Goal: Information Seeking & Learning: Learn about a topic

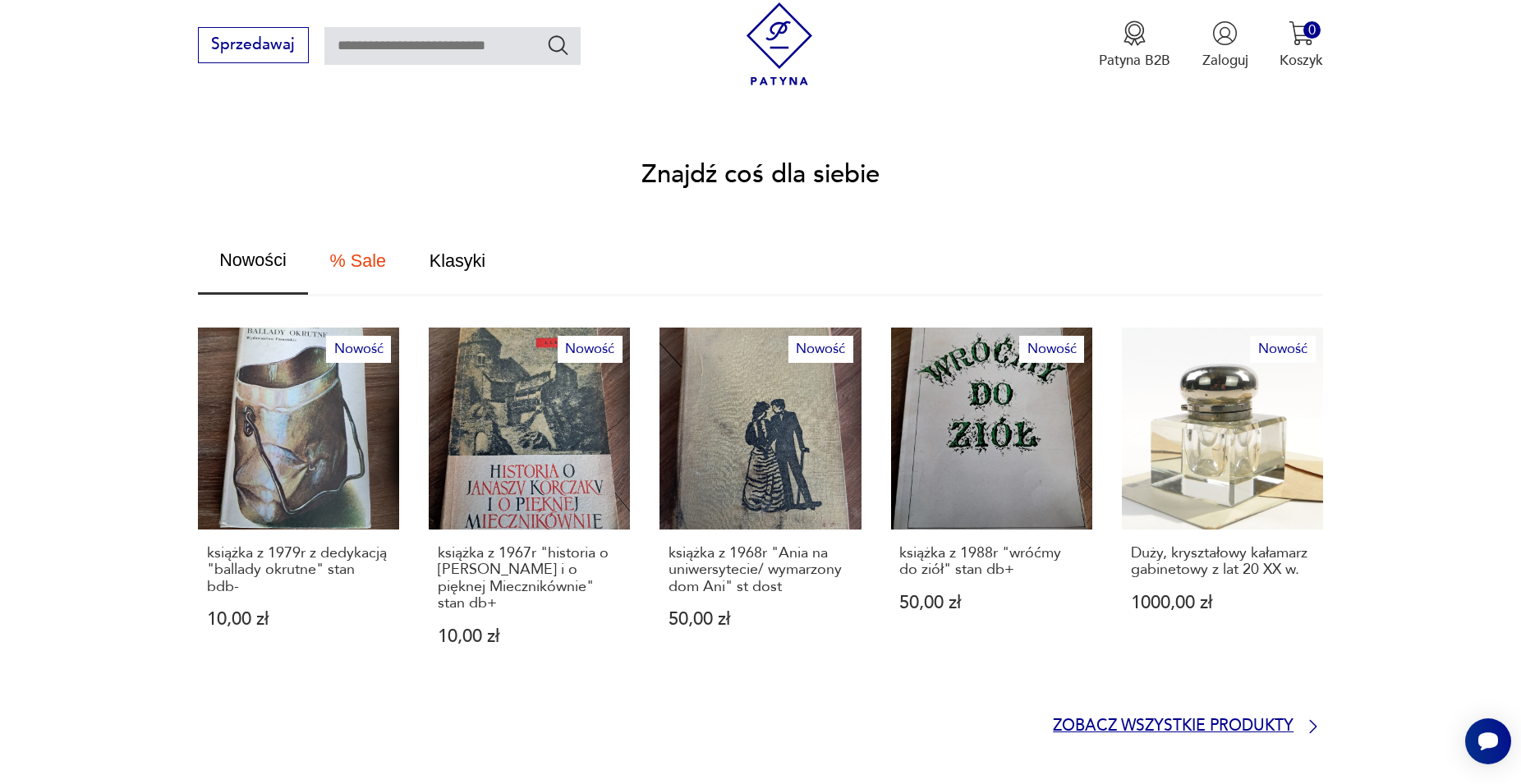
click at [1183, 720] on p "Zobacz wszystkie produkty" at bounding box center [1173, 727] width 241 height 13
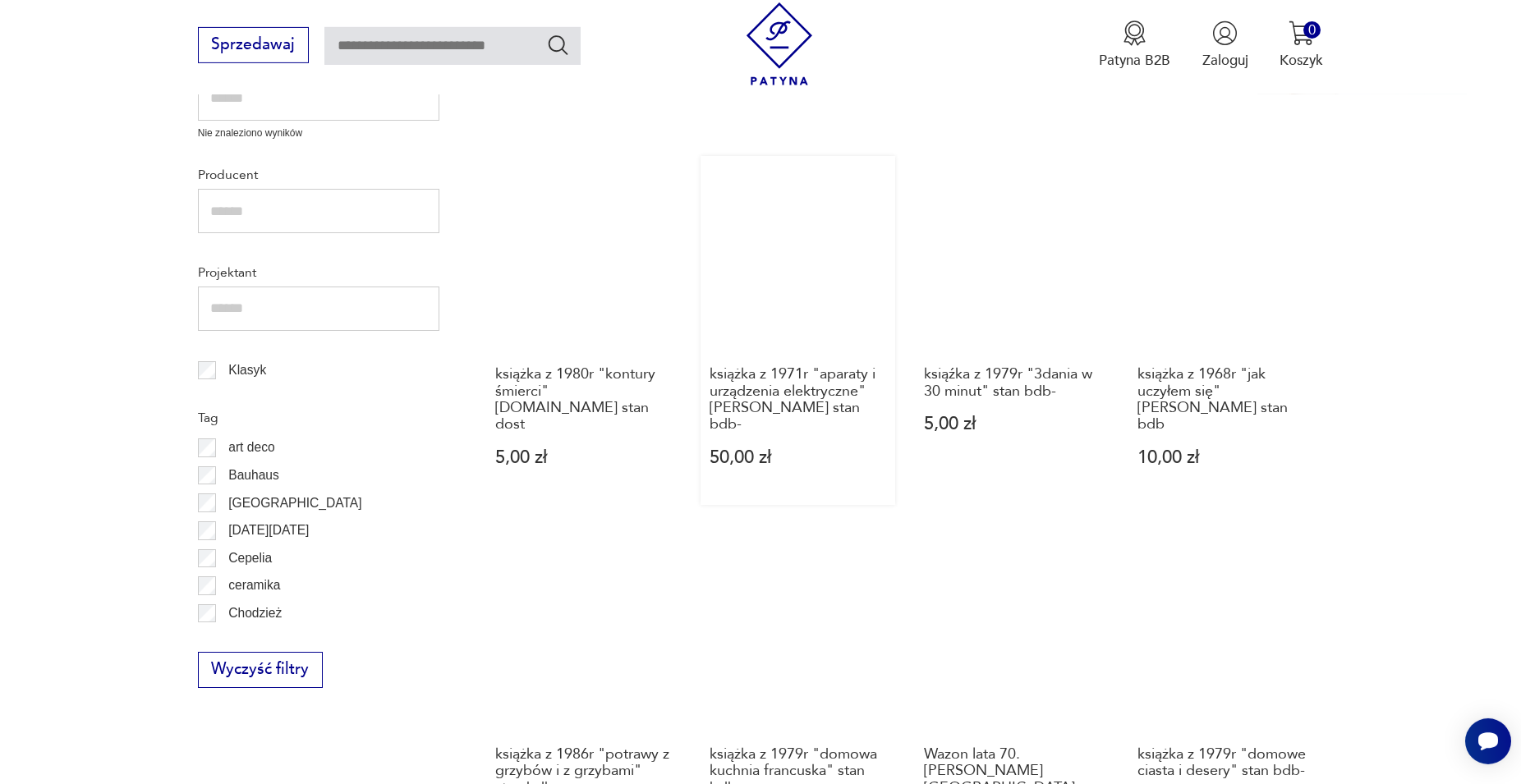
scroll to position [1034, 0]
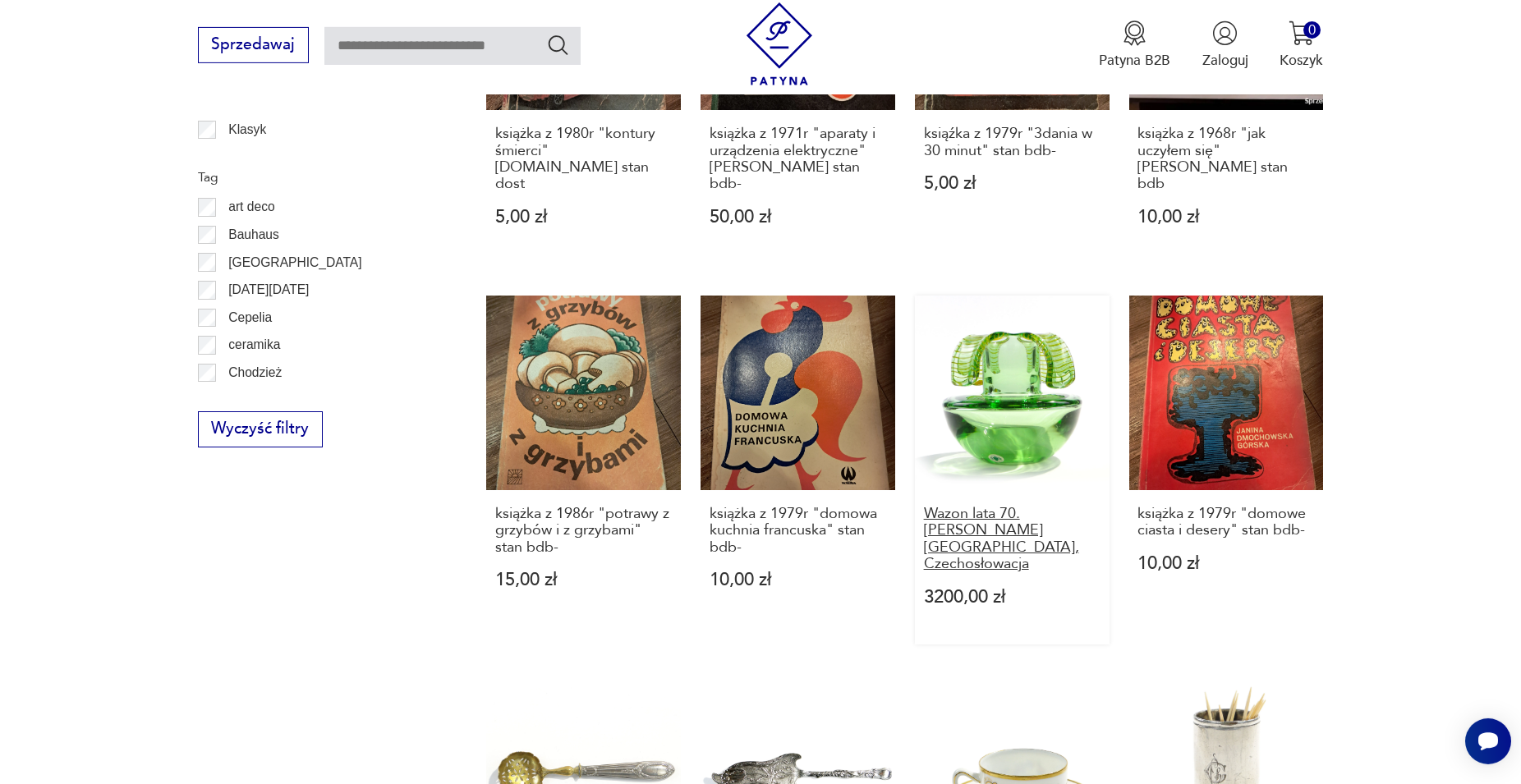
click at [968, 513] on h3 "Wazon lata 70. [PERSON_NAME][GEOGRAPHIC_DATA], Czechosłowacja" at bounding box center [1013, 539] width 177 height 67
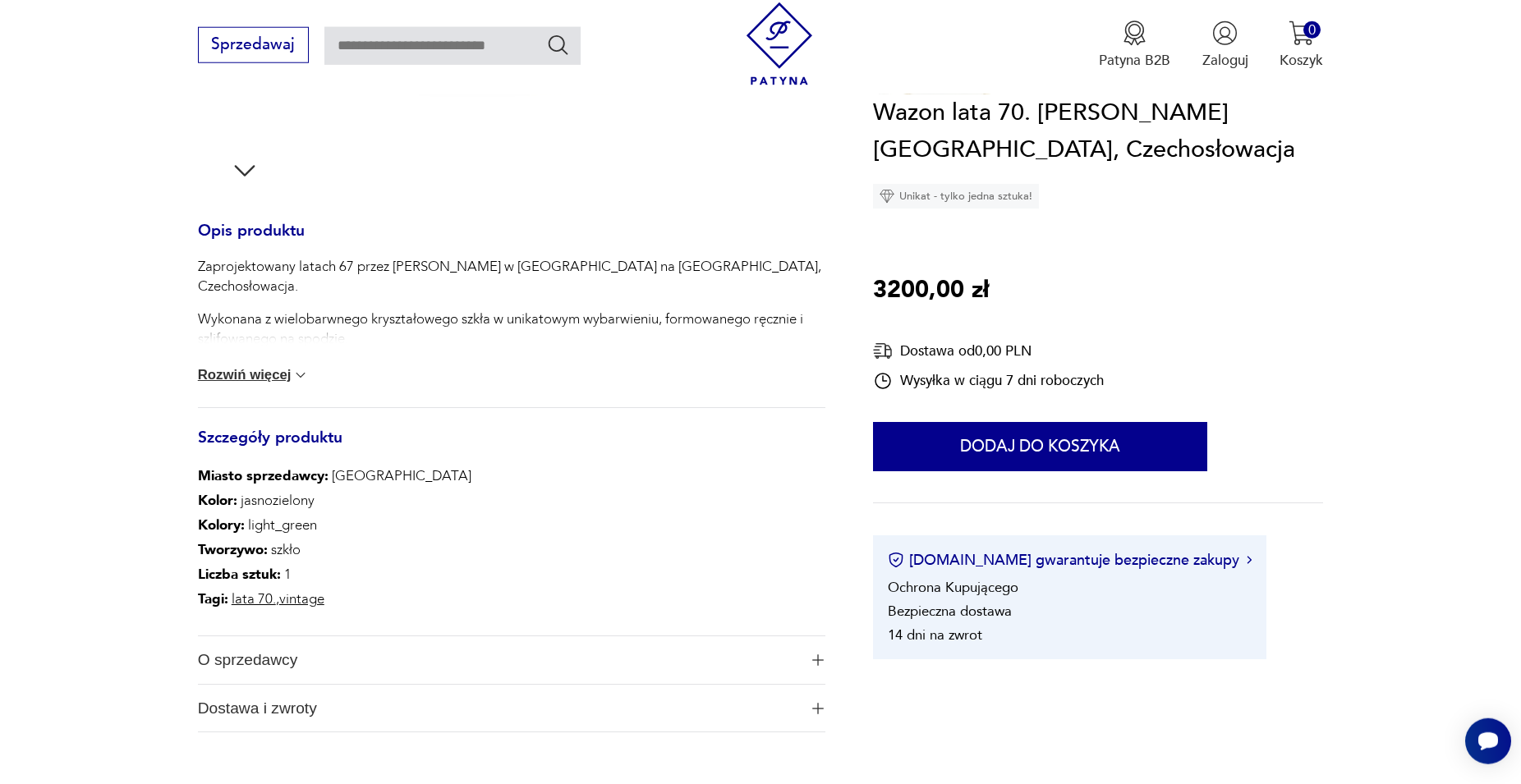
scroll to position [635, 0]
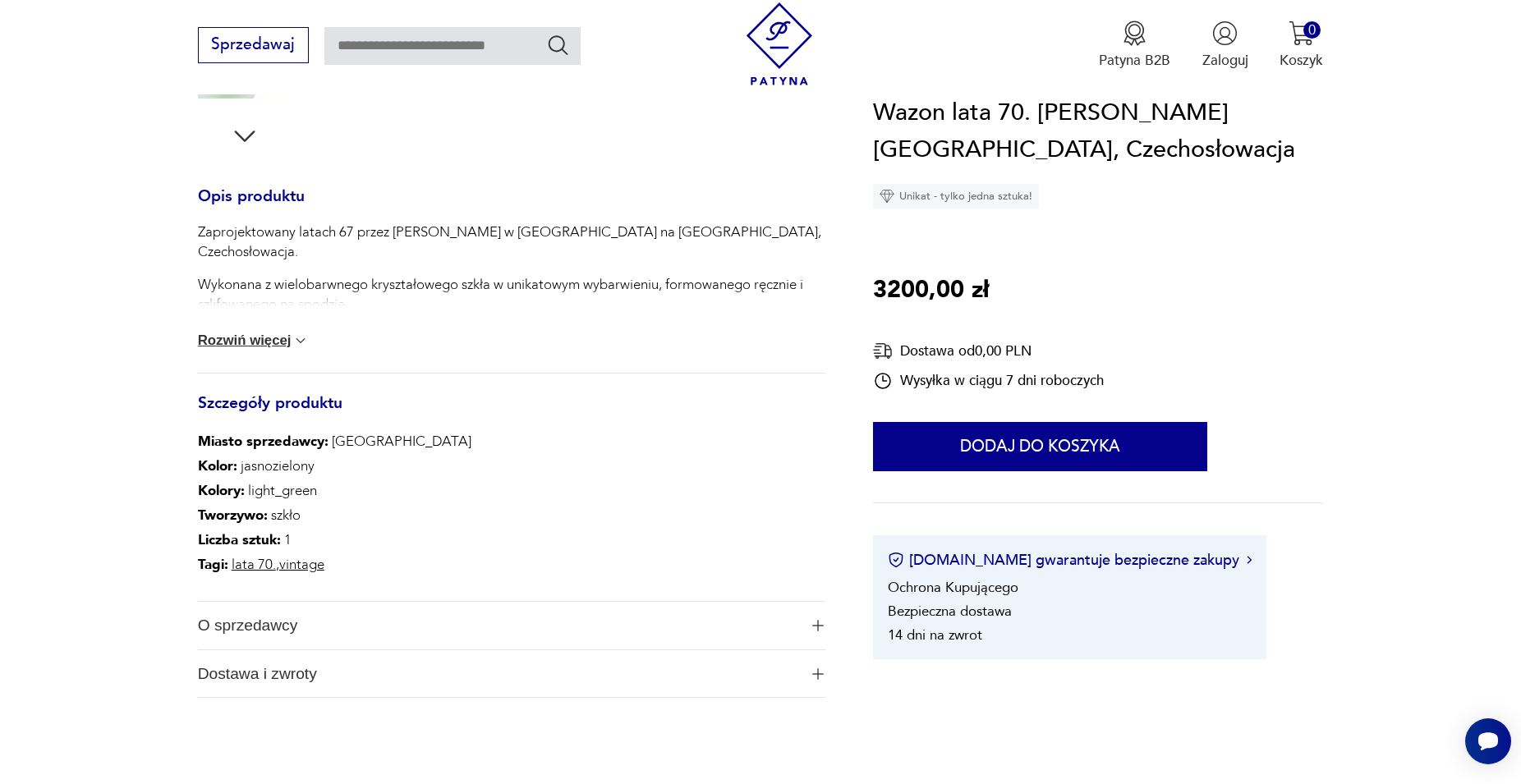
click at [258, 340] on button "Rozwiń więcej" at bounding box center [254, 341] width 112 height 17
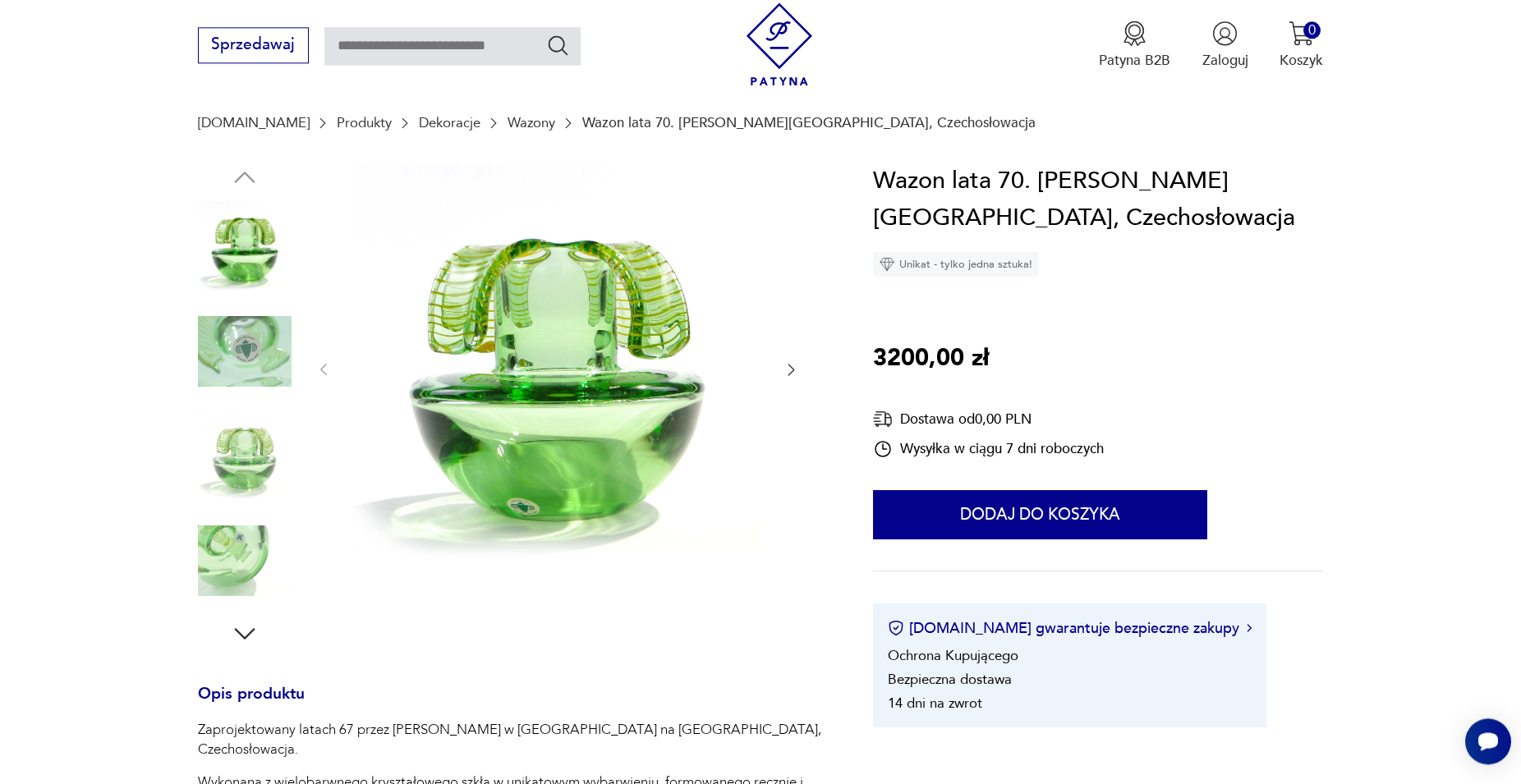
scroll to position [132, 0]
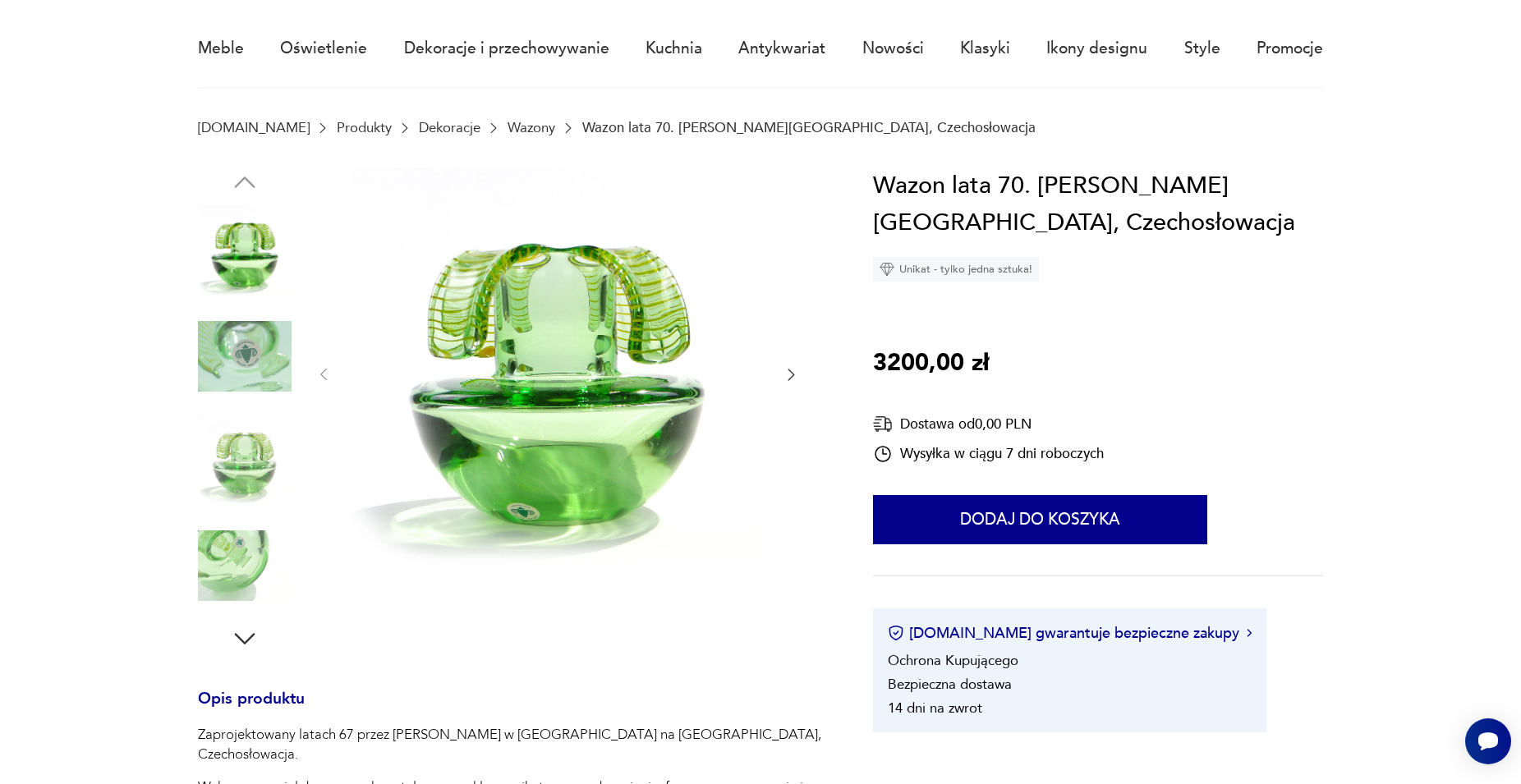
click at [788, 372] on icon "button" at bounding box center [791, 375] width 17 height 17
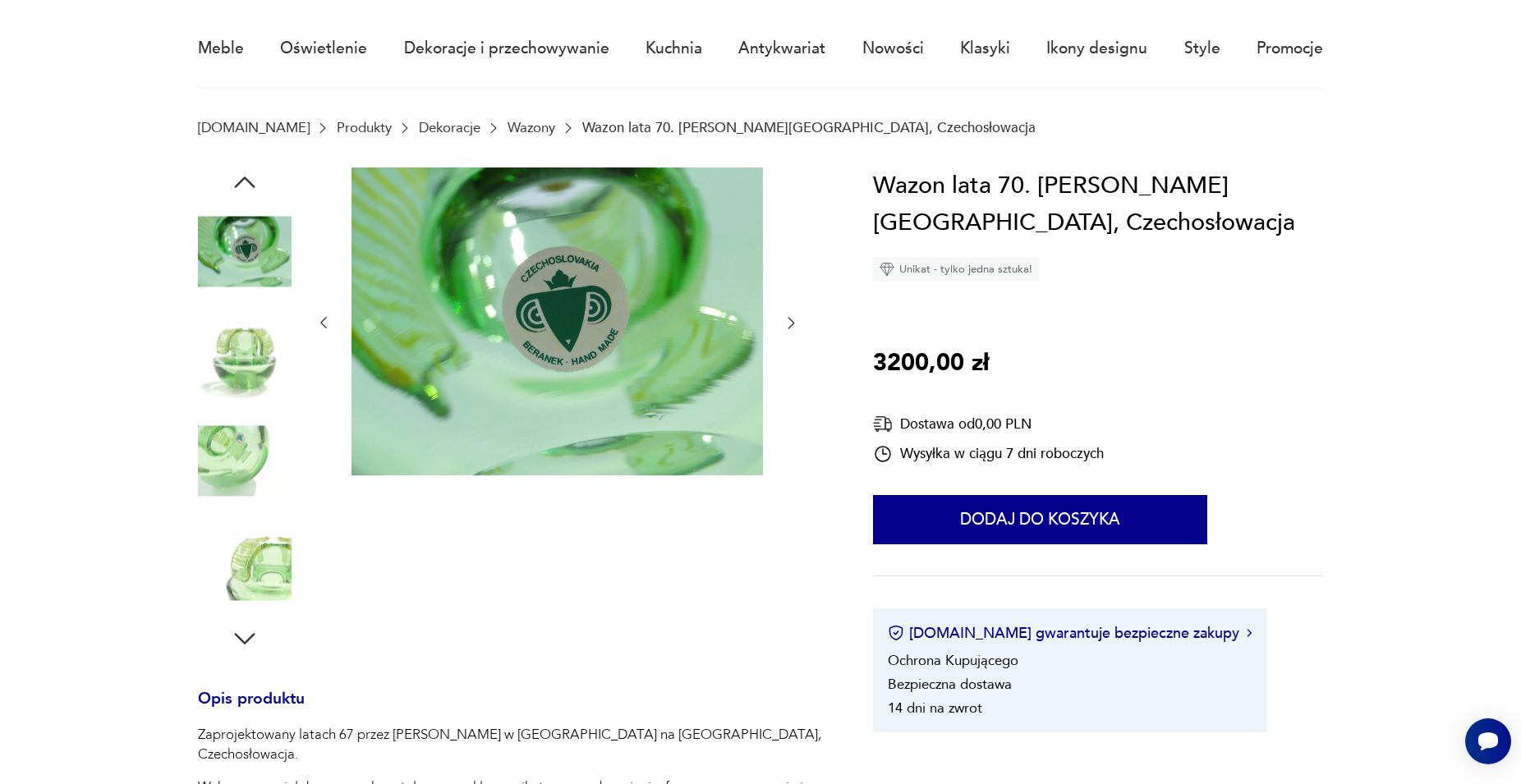
click at [788, 324] on icon "button" at bounding box center [791, 322] width 17 height 17
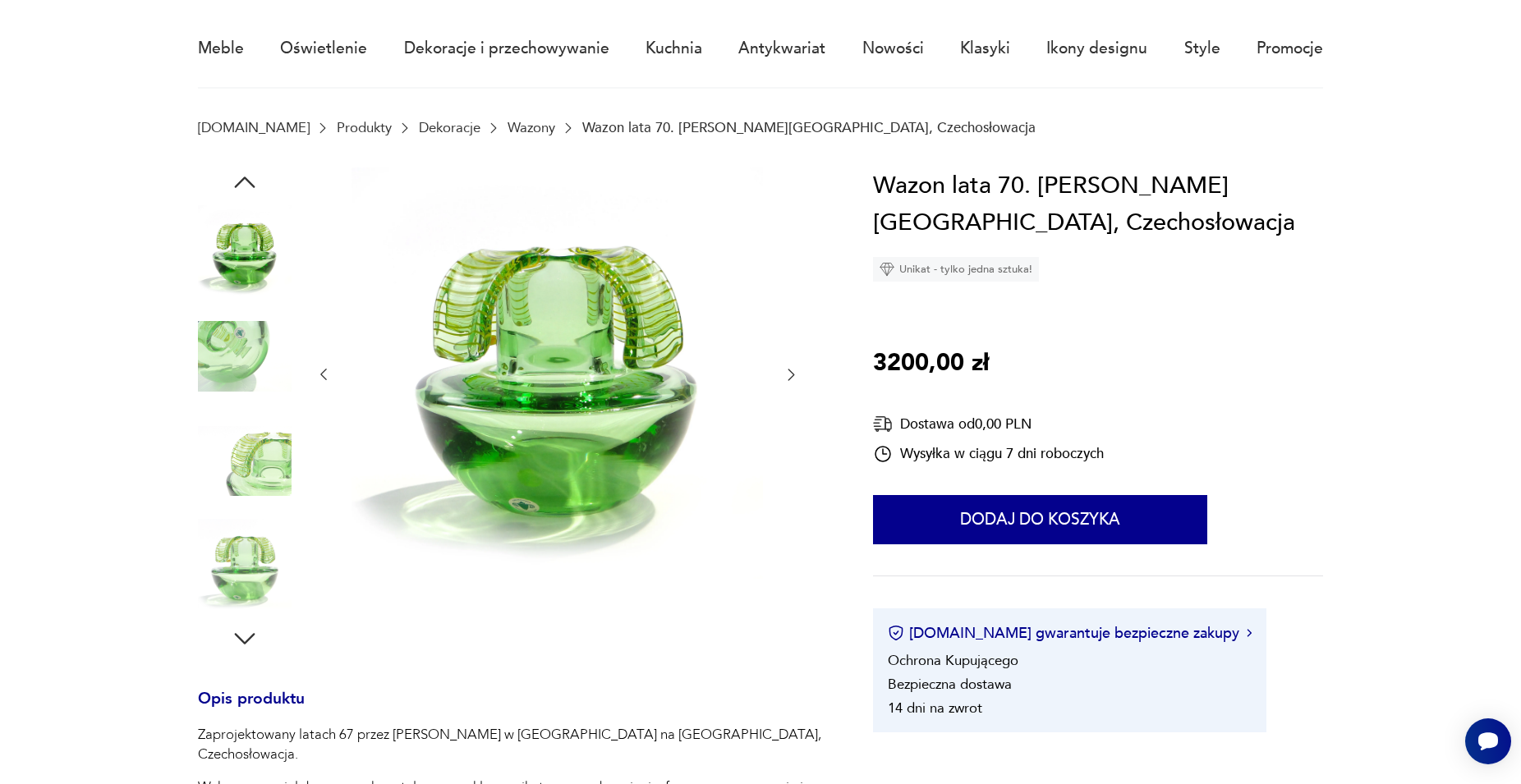
click at [791, 382] on icon "button" at bounding box center [791, 375] width 17 height 17
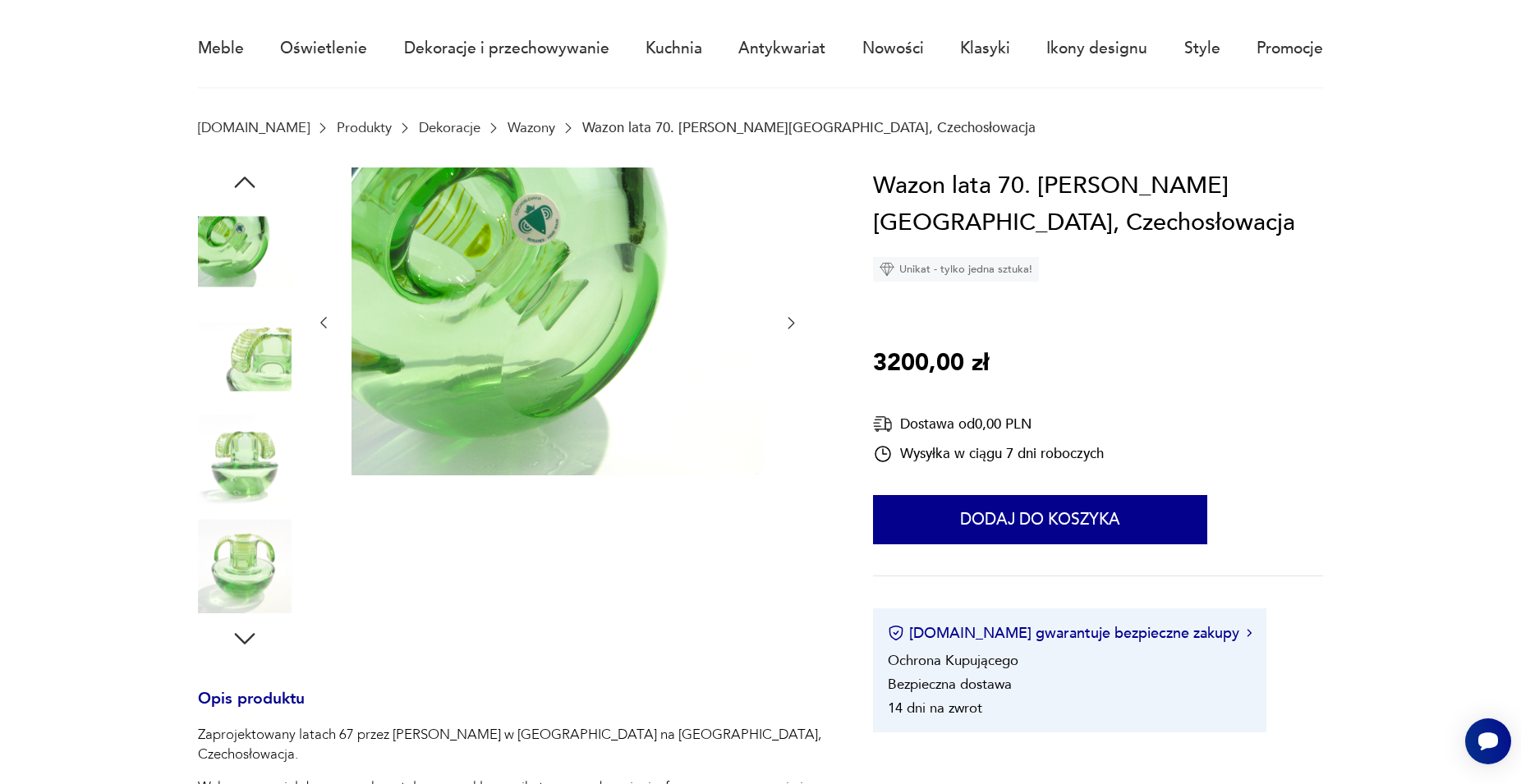
click at [789, 326] on icon "button" at bounding box center [791, 322] width 17 height 17
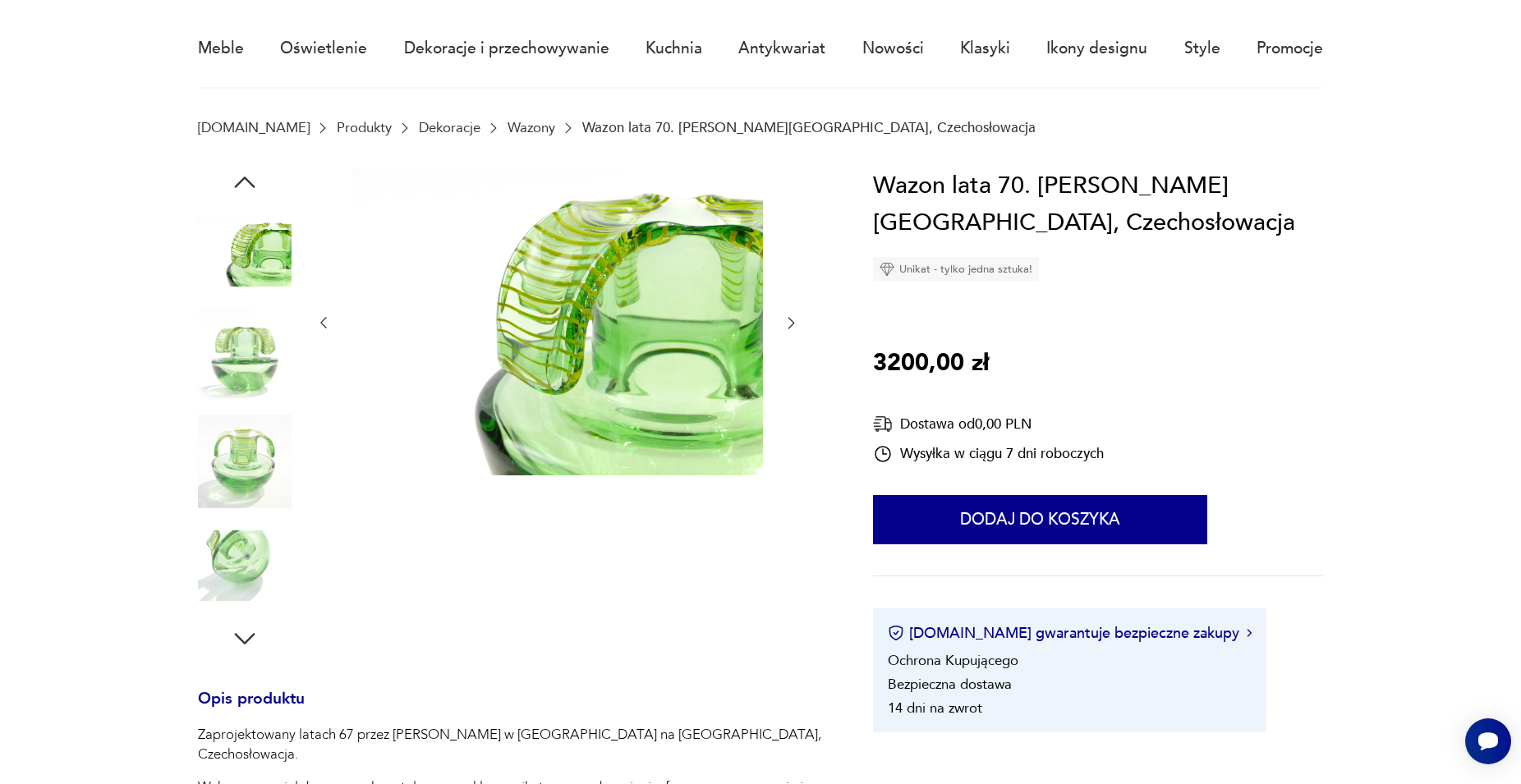
click at [792, 323] on icon "button" at bounding box center [791, 322] width 17 height 17
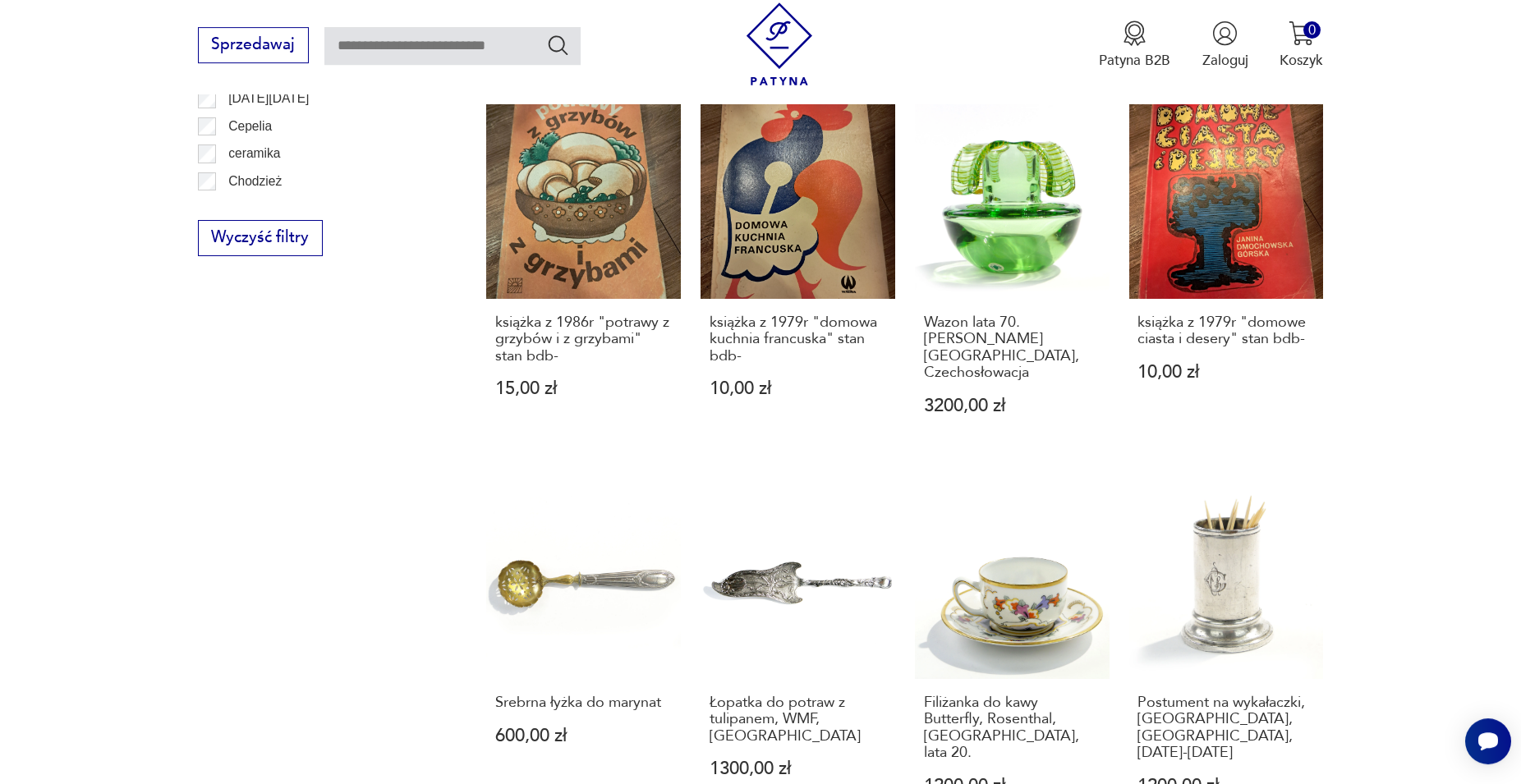
scroll to position [1472, 0]
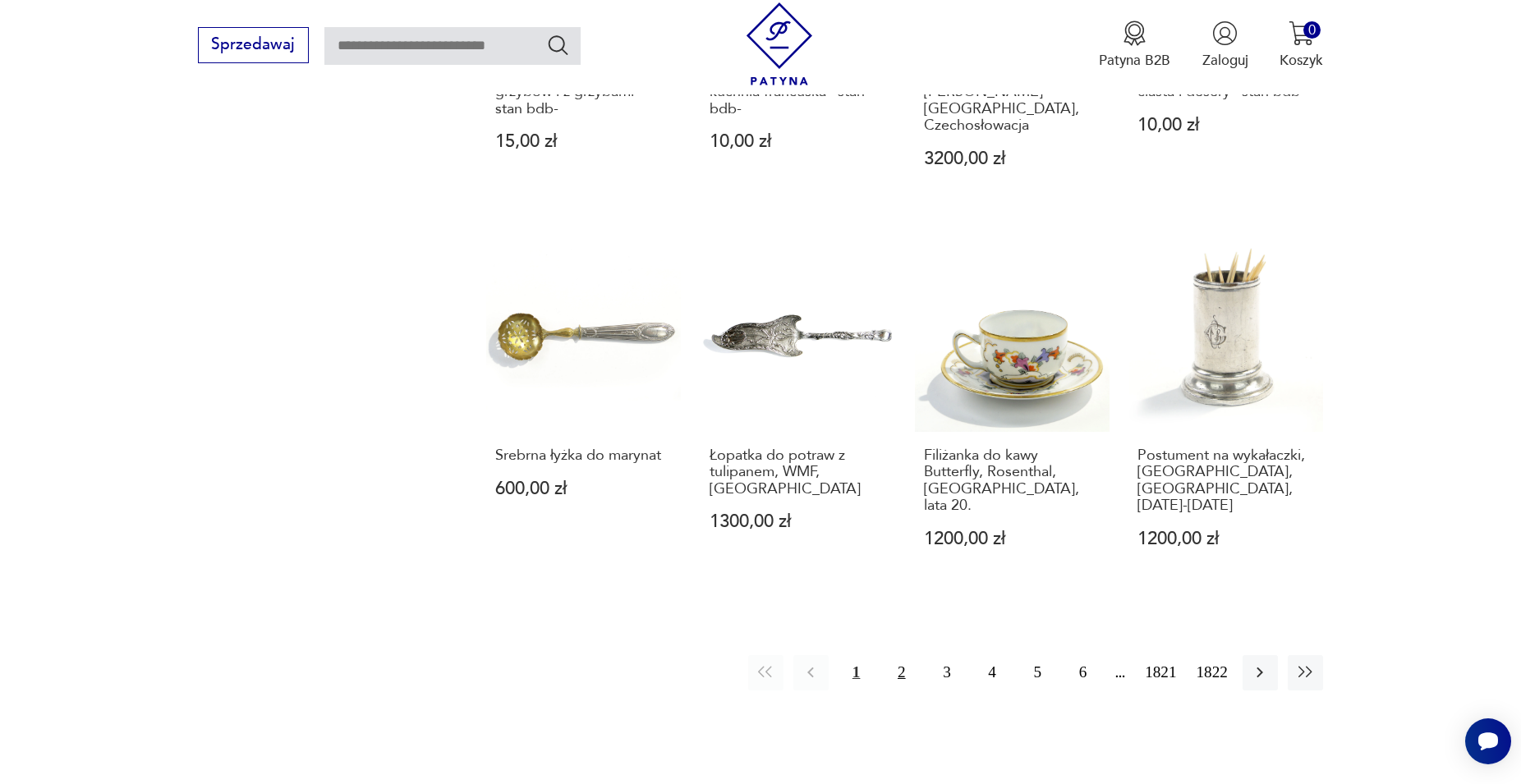
click at [898, 655] on button "2" at bounding box center [901, 672] width 35 height 35
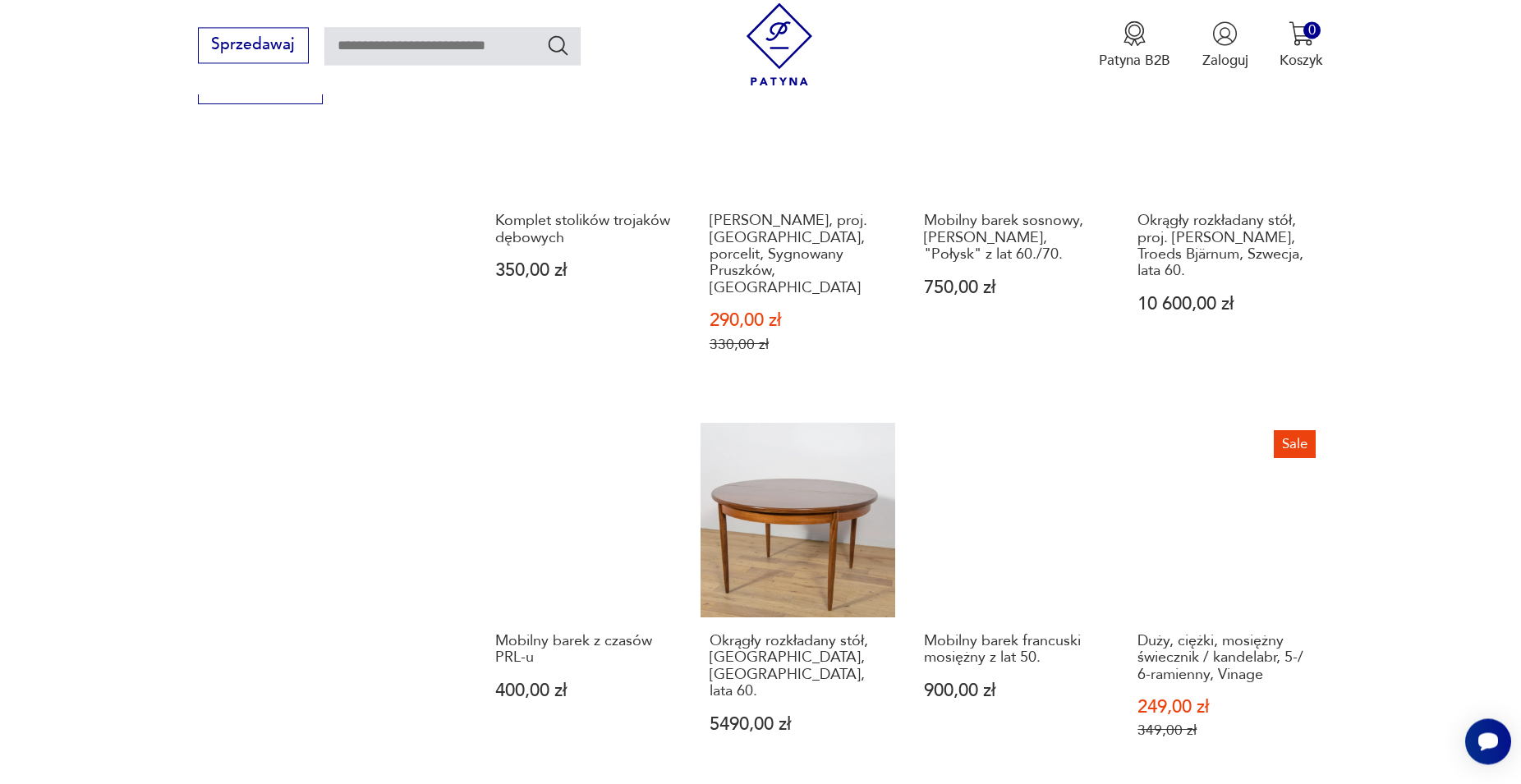
scroll to position [1451, 0]
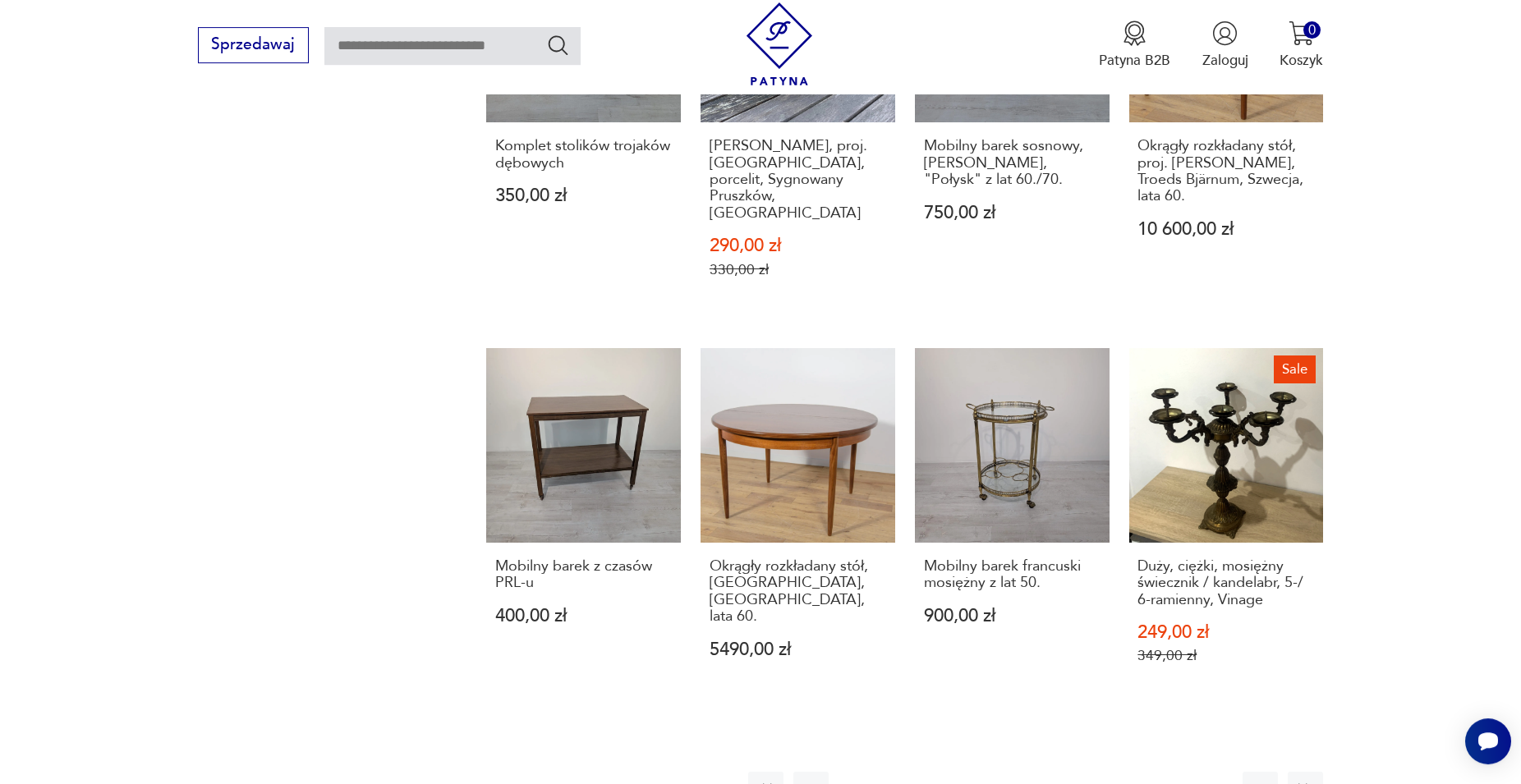
click at [943, 772] on button "3" at bounding box center [947, 789] width 35 height 35
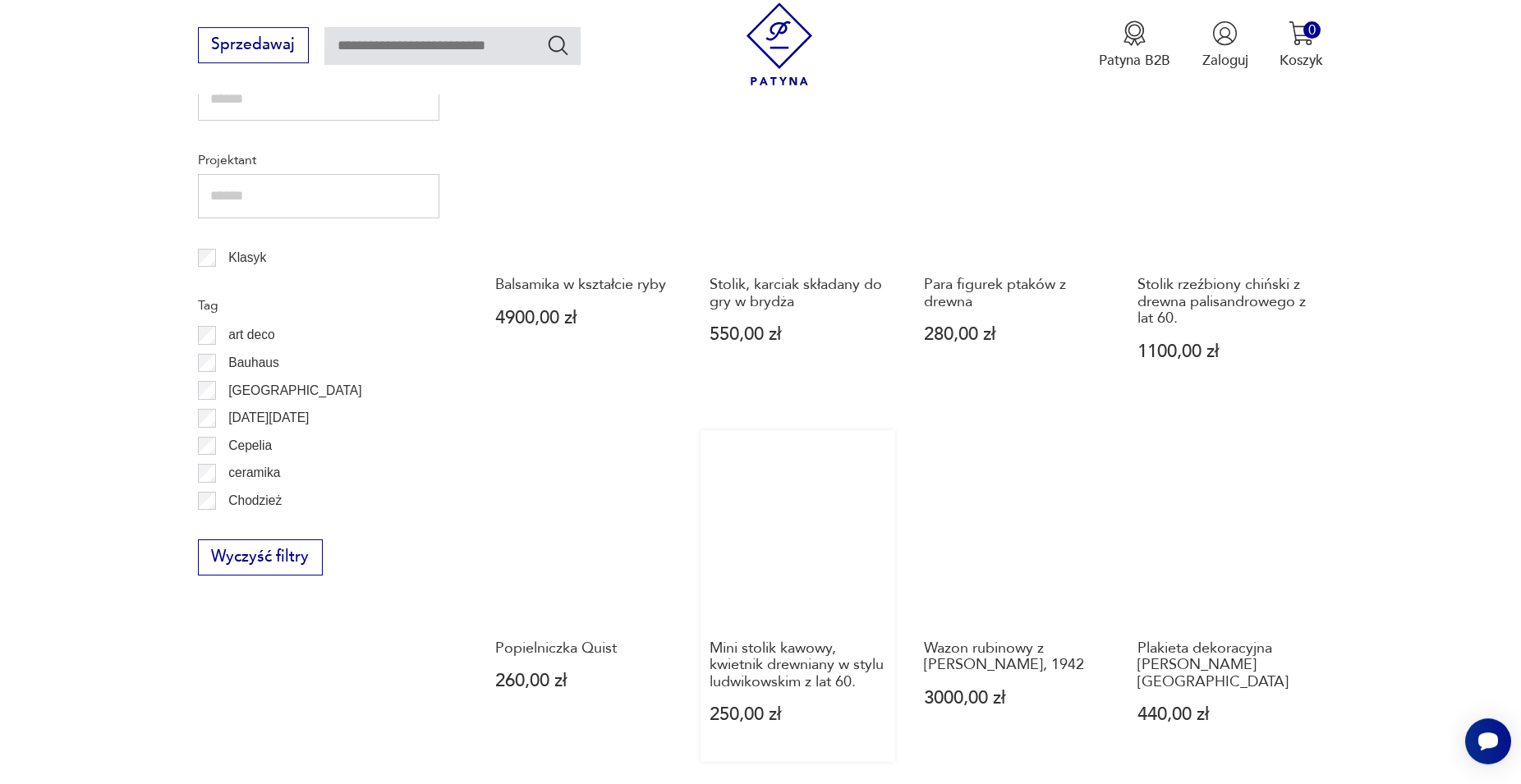
scroll to position [1116, 0]
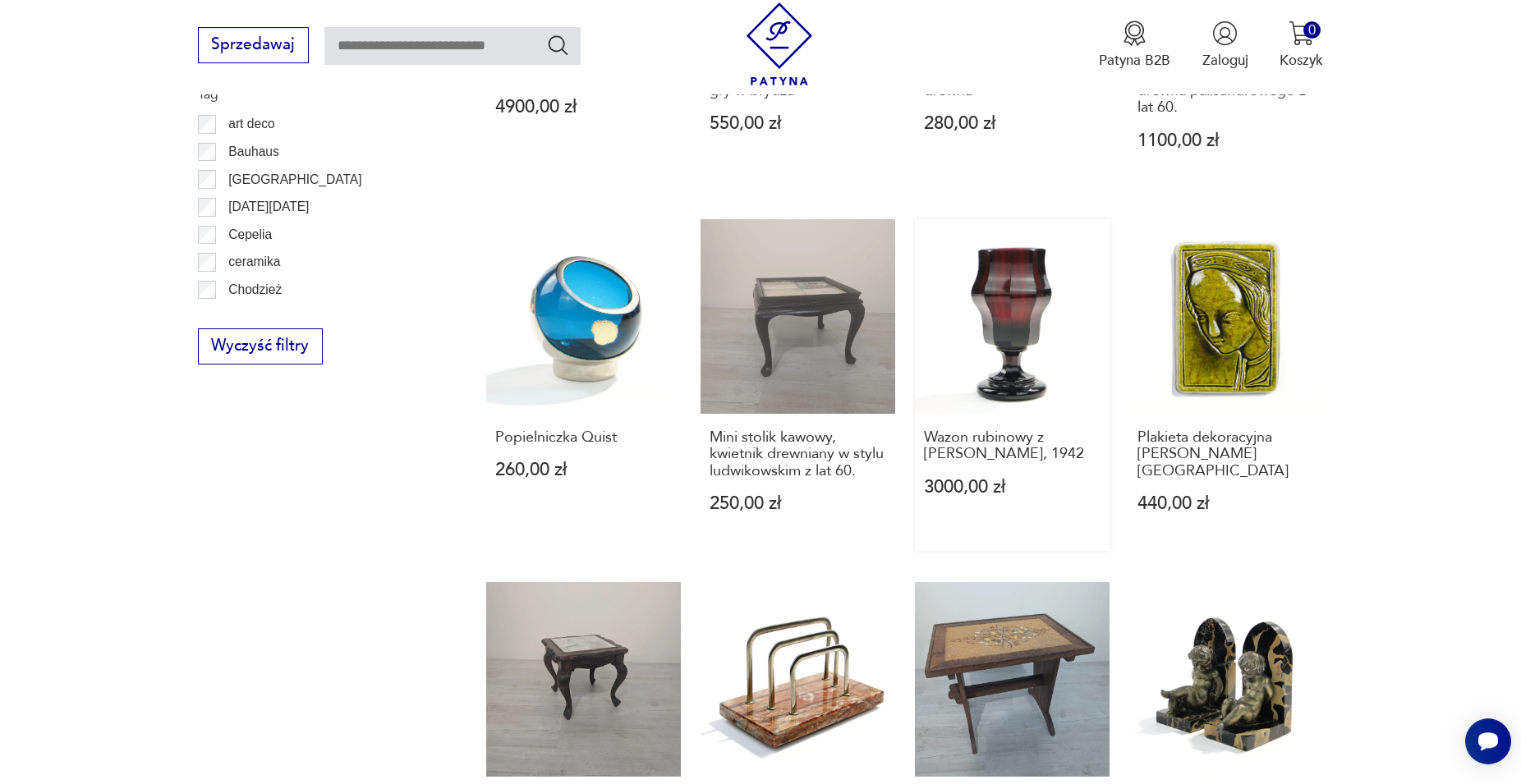
click at [993, 392] on link "Wazon rubinowy z [PERSON_NAME], 1942 3000,00 zł" at bounding box center [1013, 385] width 195 height 332
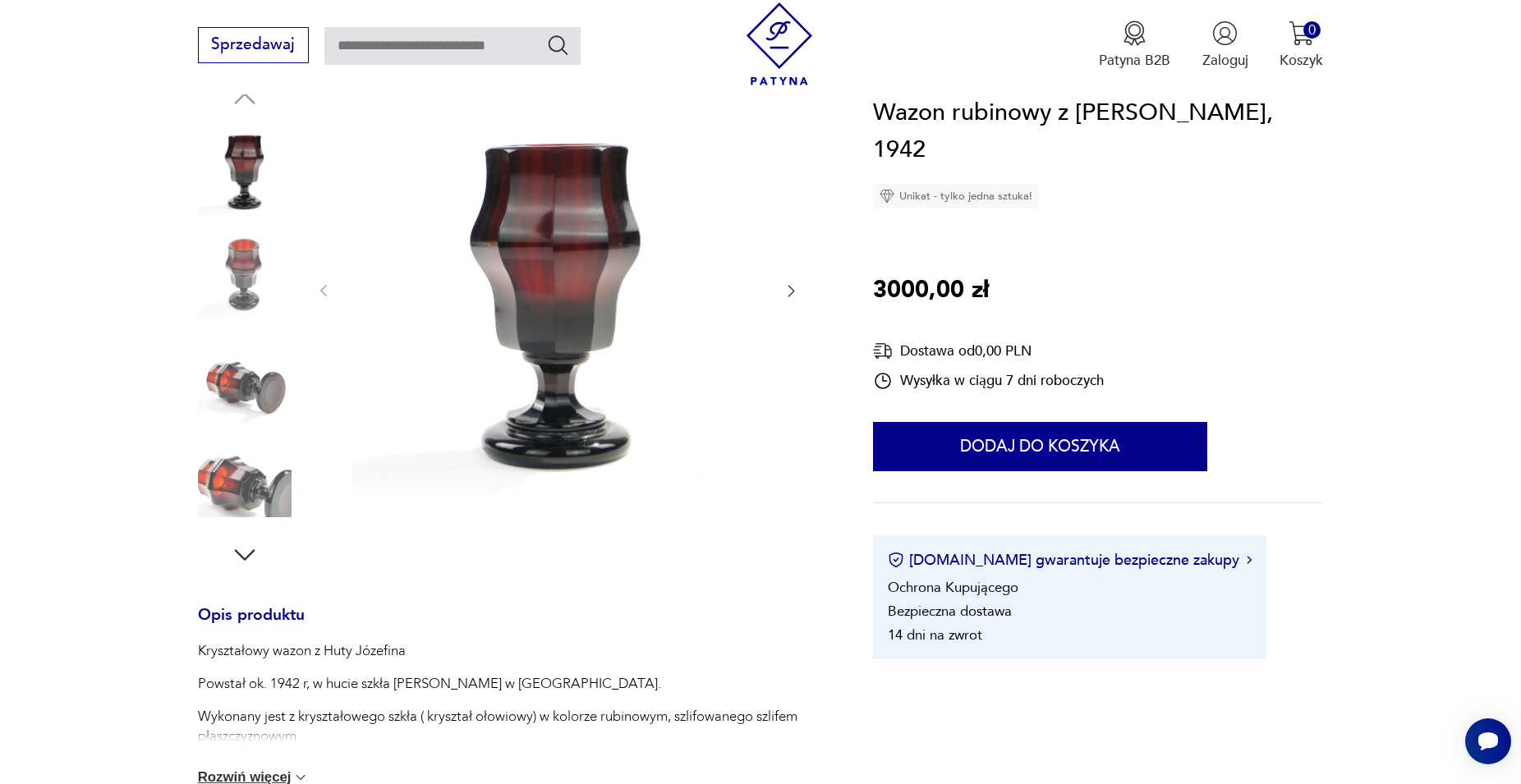
click at [243, 552] on icon "button" at bounding box center [244, 554] width 29 height 29
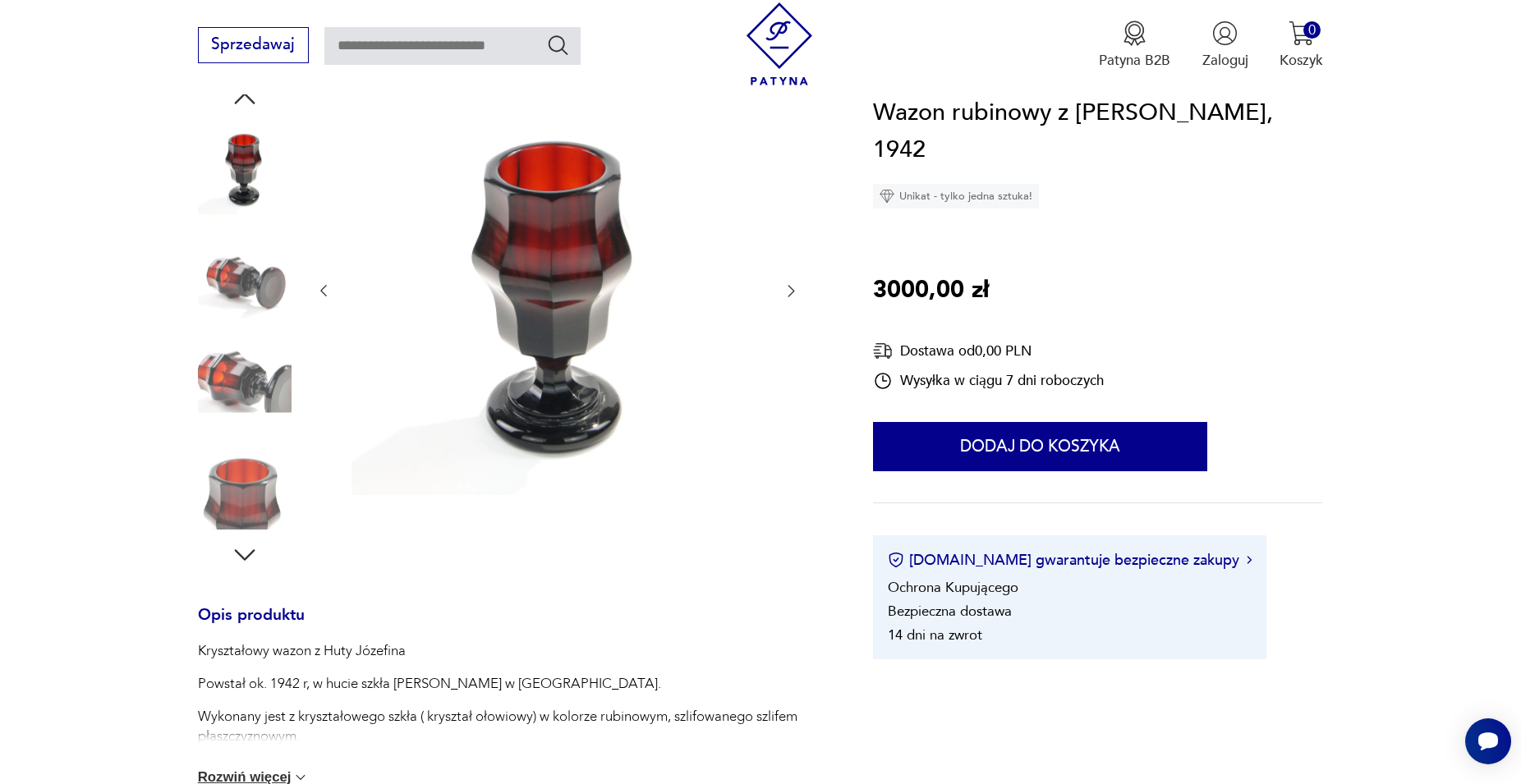
click at [243, 550] on icon "button" at bounding box center [244, 554] width 29 height 29
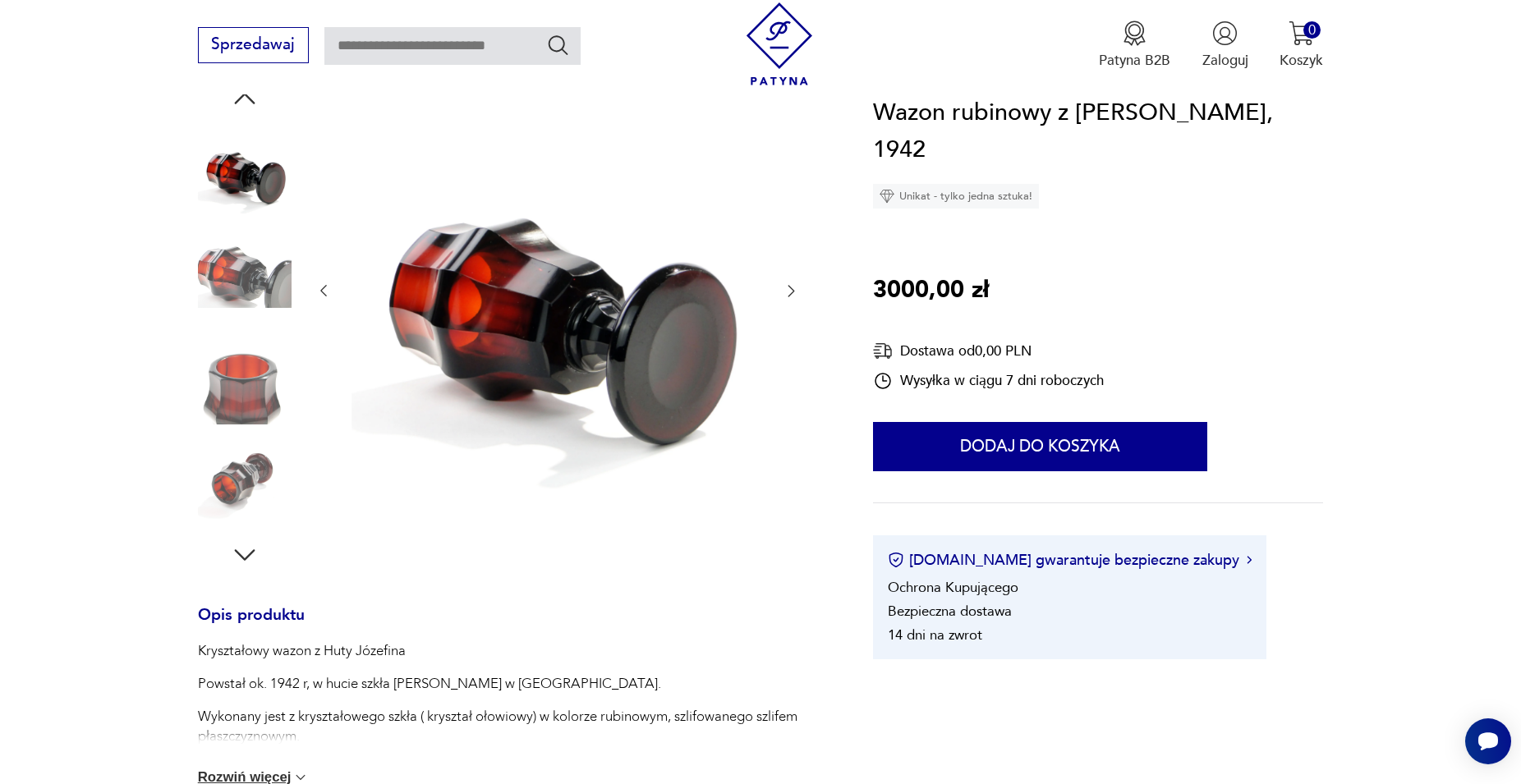
click at [243, 545] on icon "button" at bounding box center [244, 554] width 29 height 29
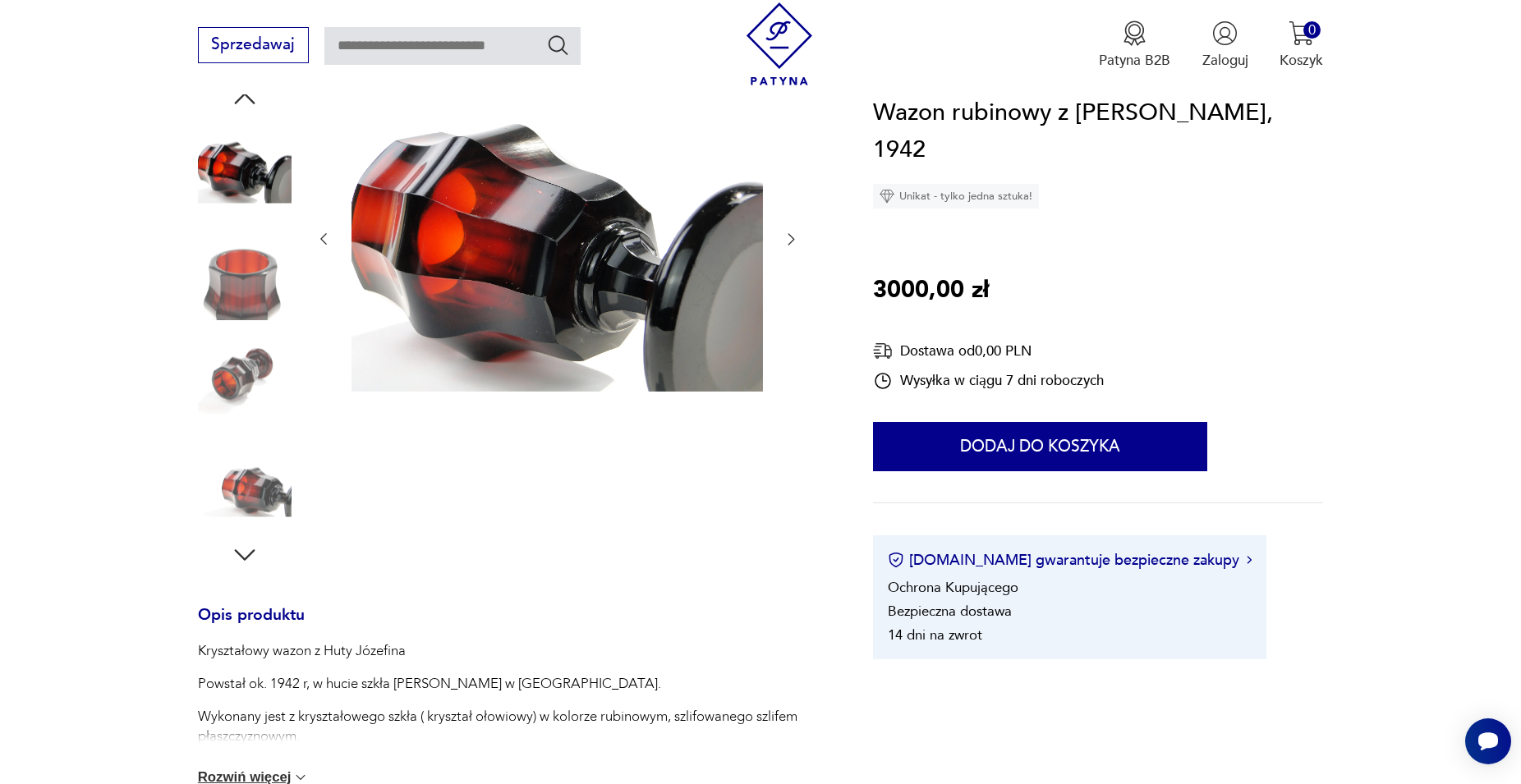
click at [243, 545] on icon "button" at bounding box center [244, 554] width 29 height 29
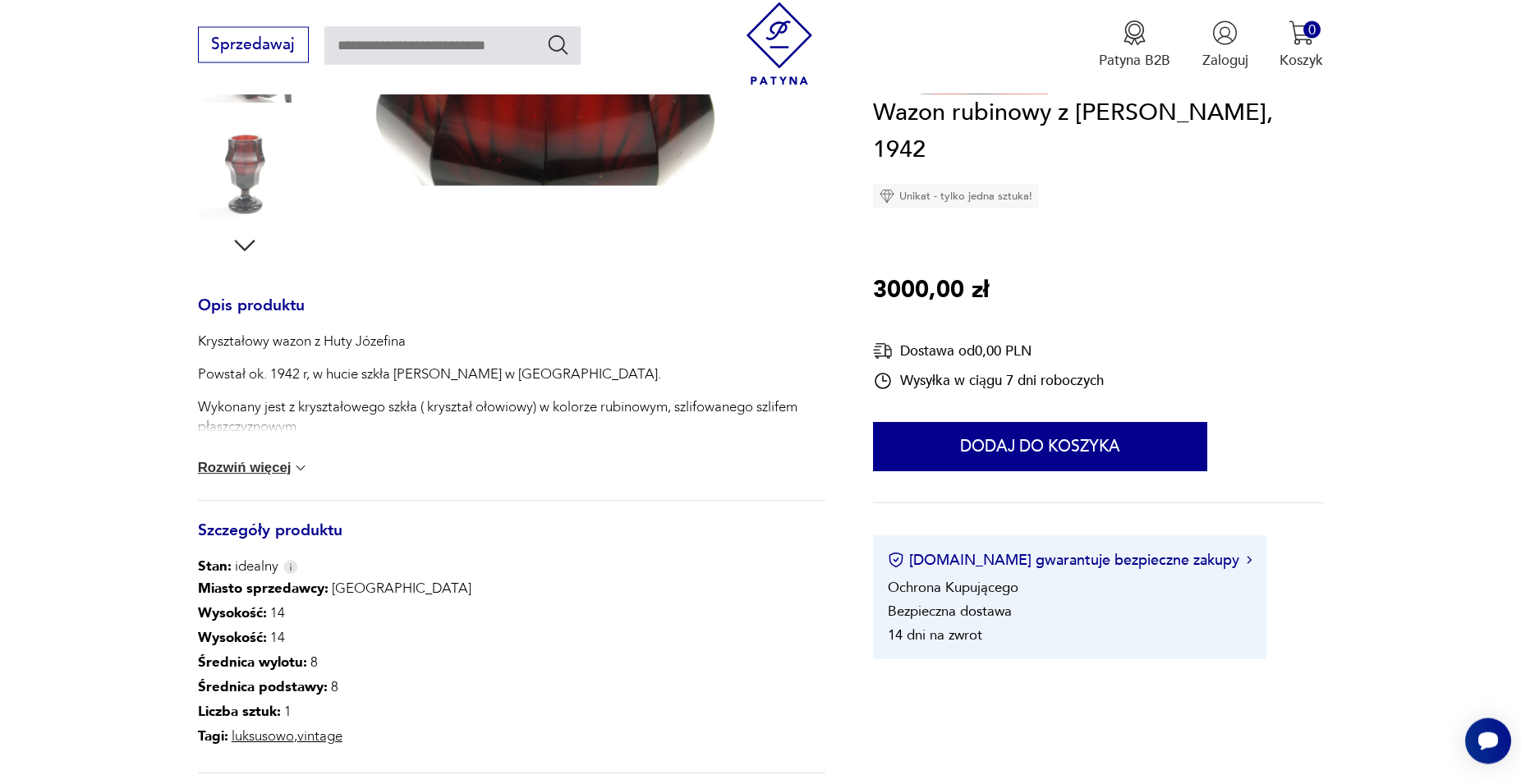
scroll to position [551, 0]
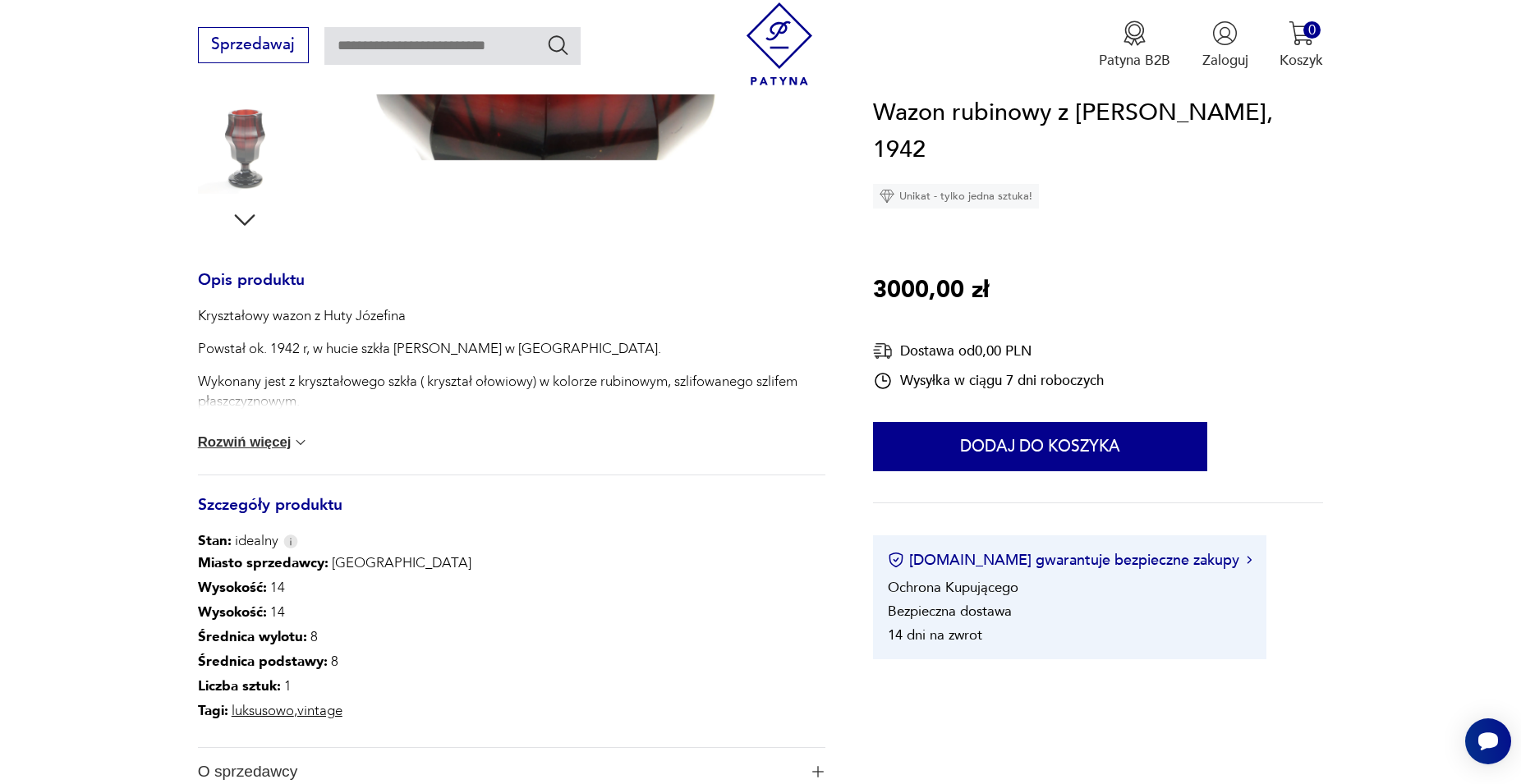
click at [269, 445] on button "Rozwiń więcej" at bounding box center [254, 442] width 112 height 17
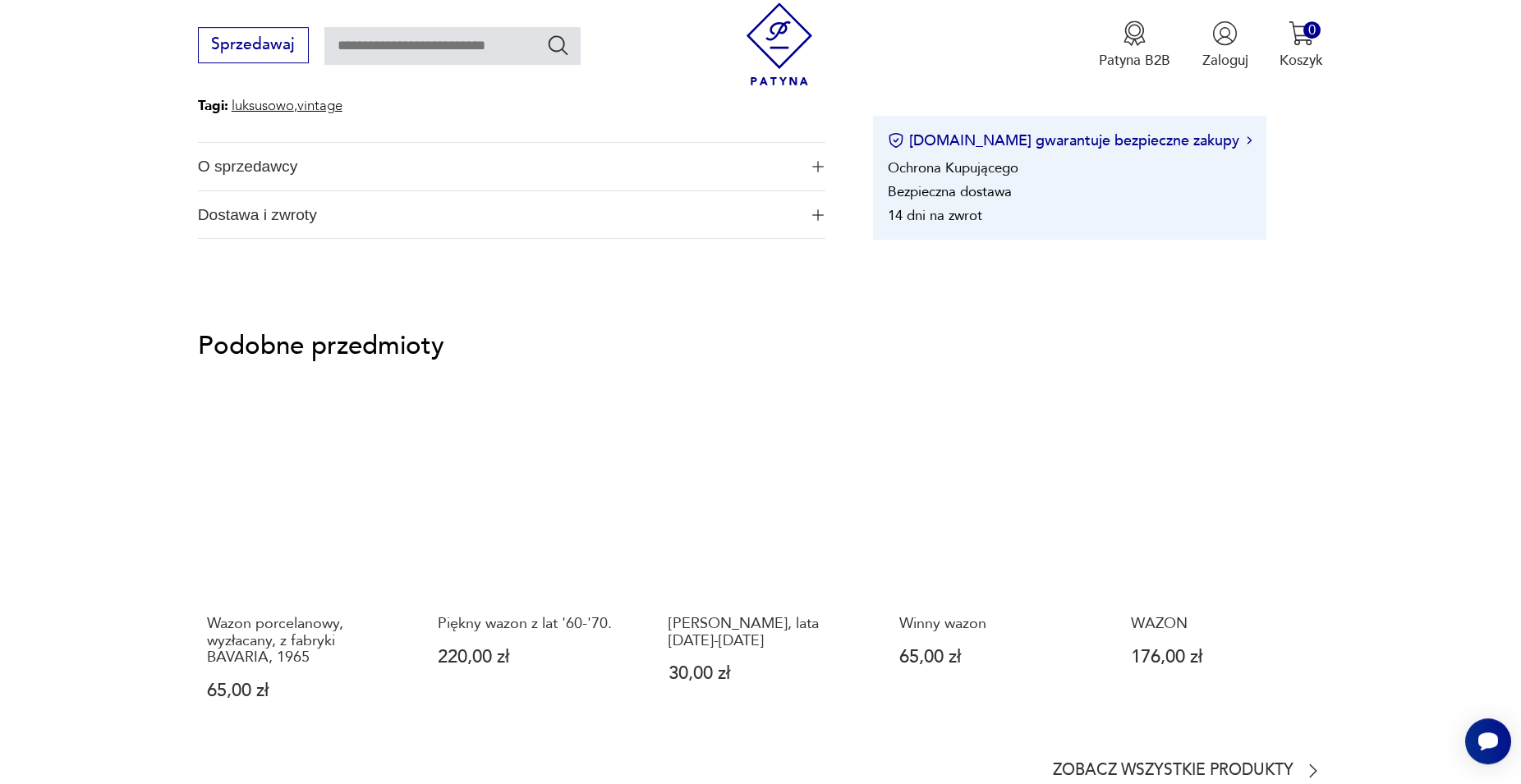
scroll to position [1221, 0]
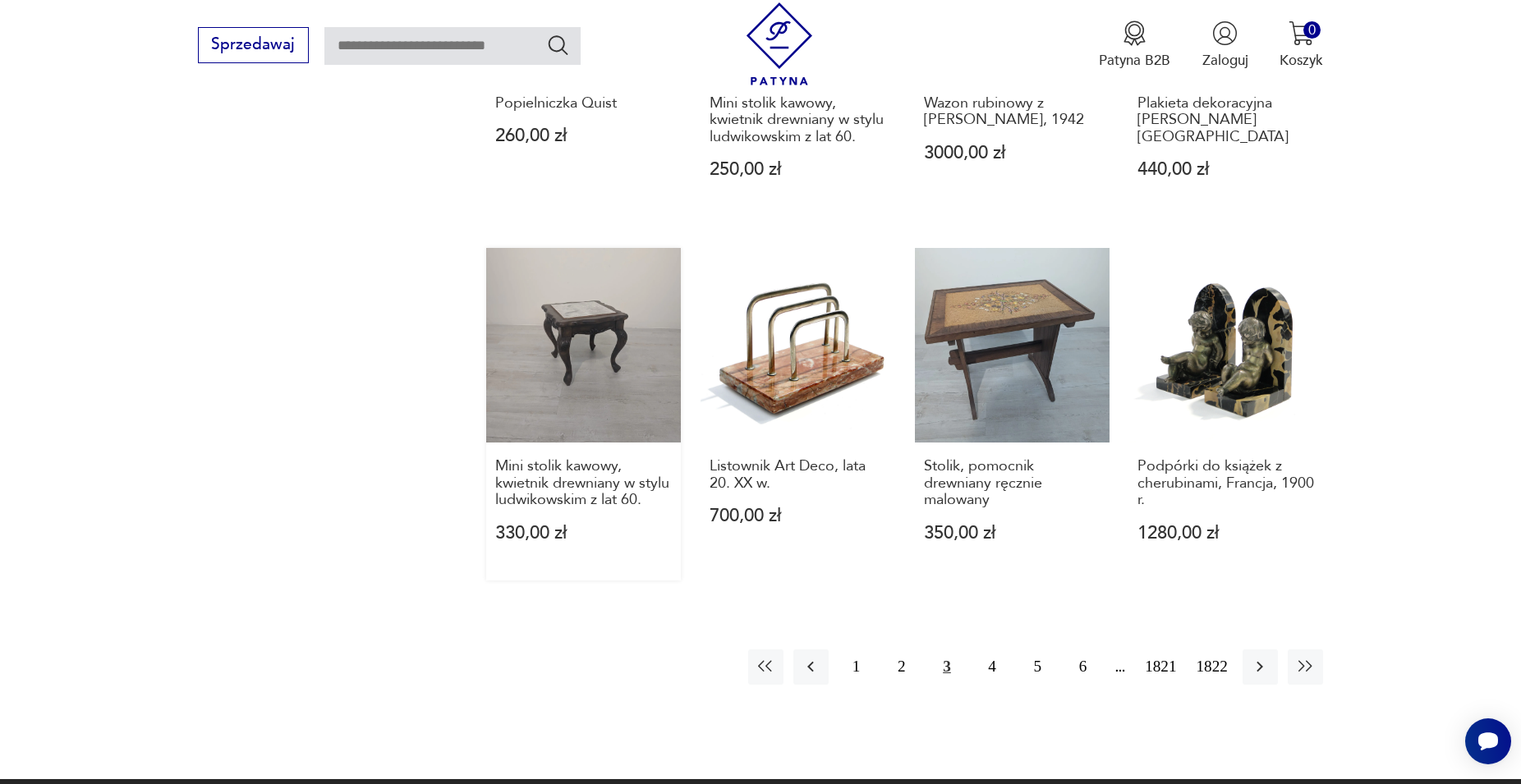
scroll to position [1535, 0]
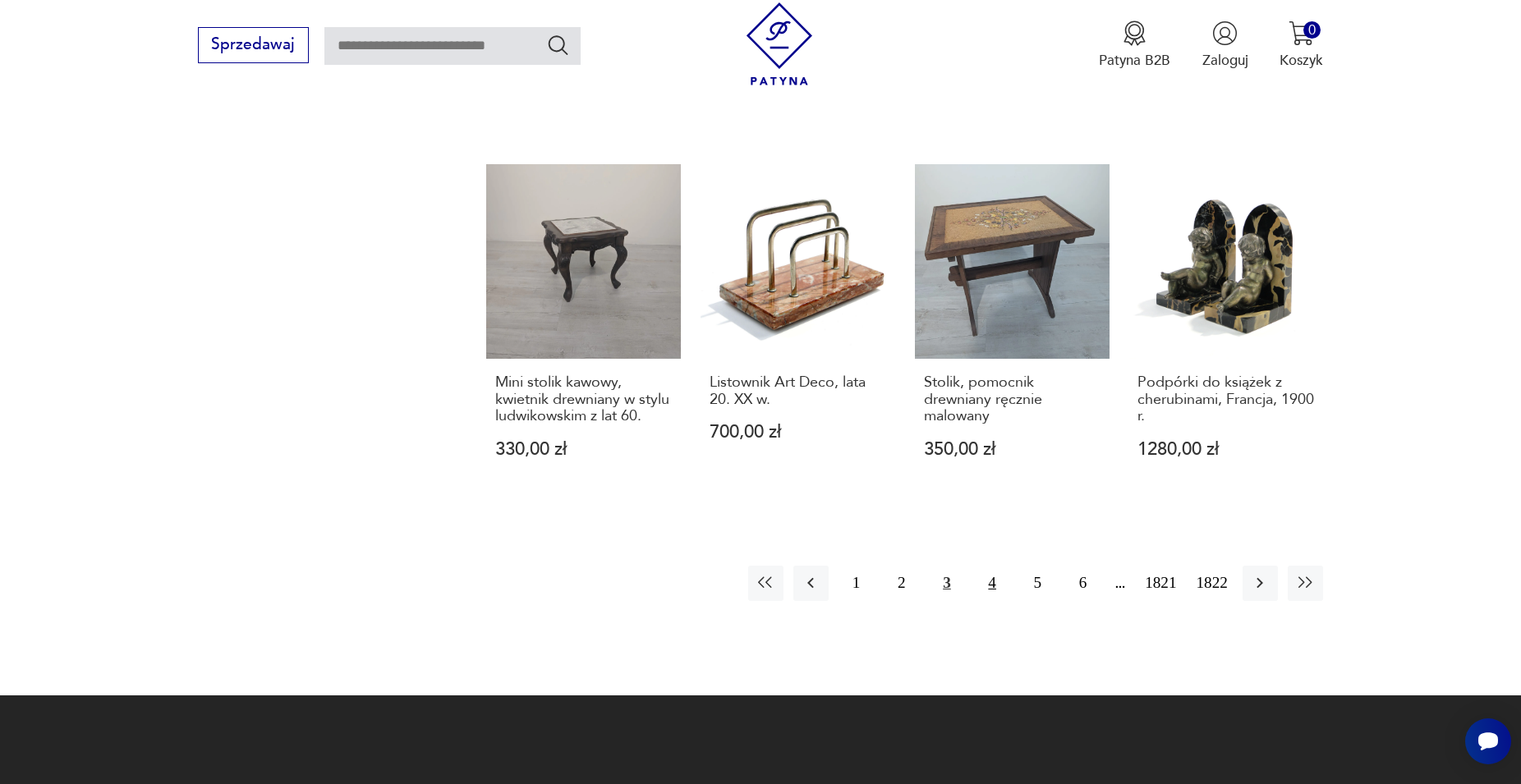
click at [993, 589] on button "4" at bounding box center [993, 583] width 35 height 35
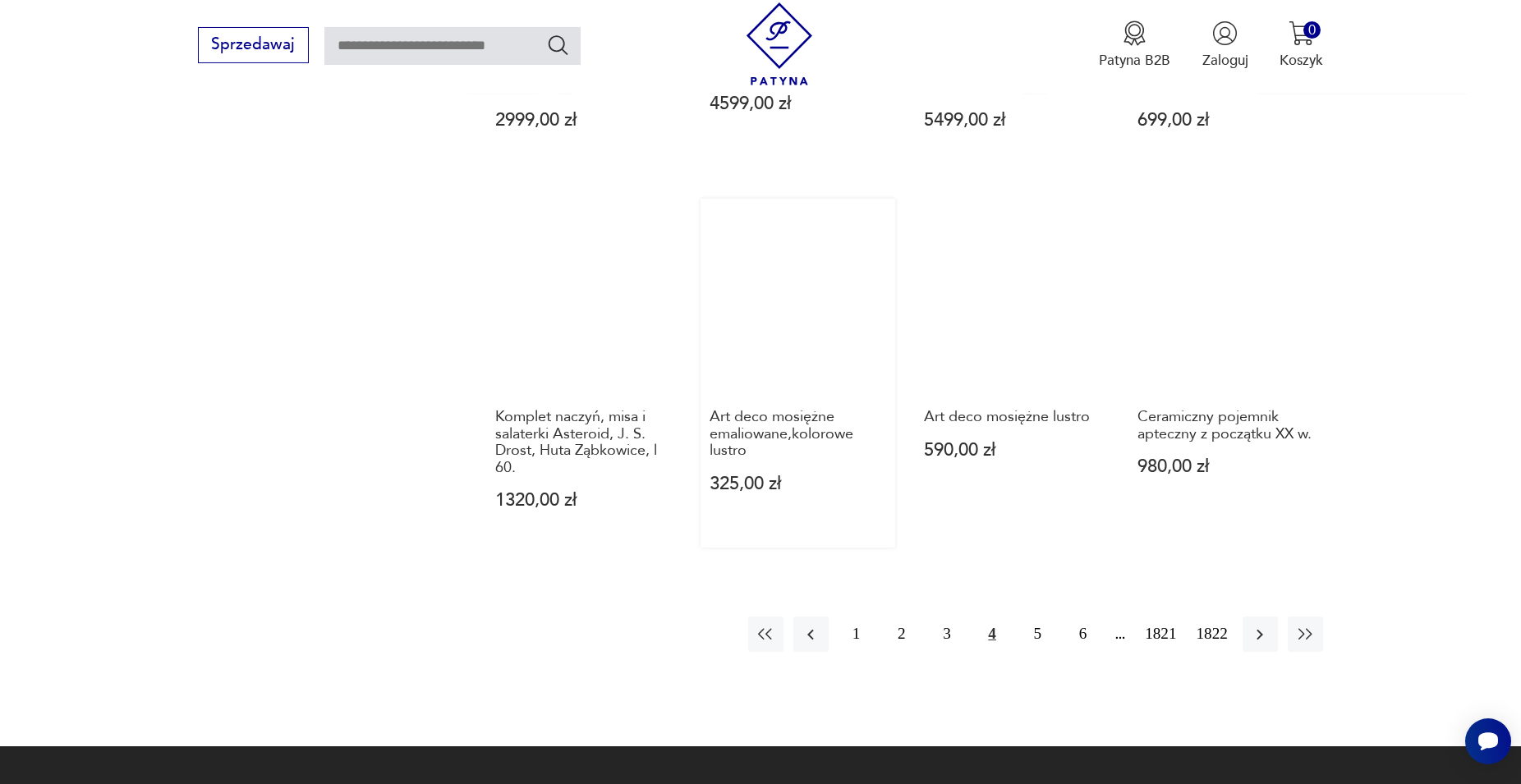
scroll to position [1618, 0]
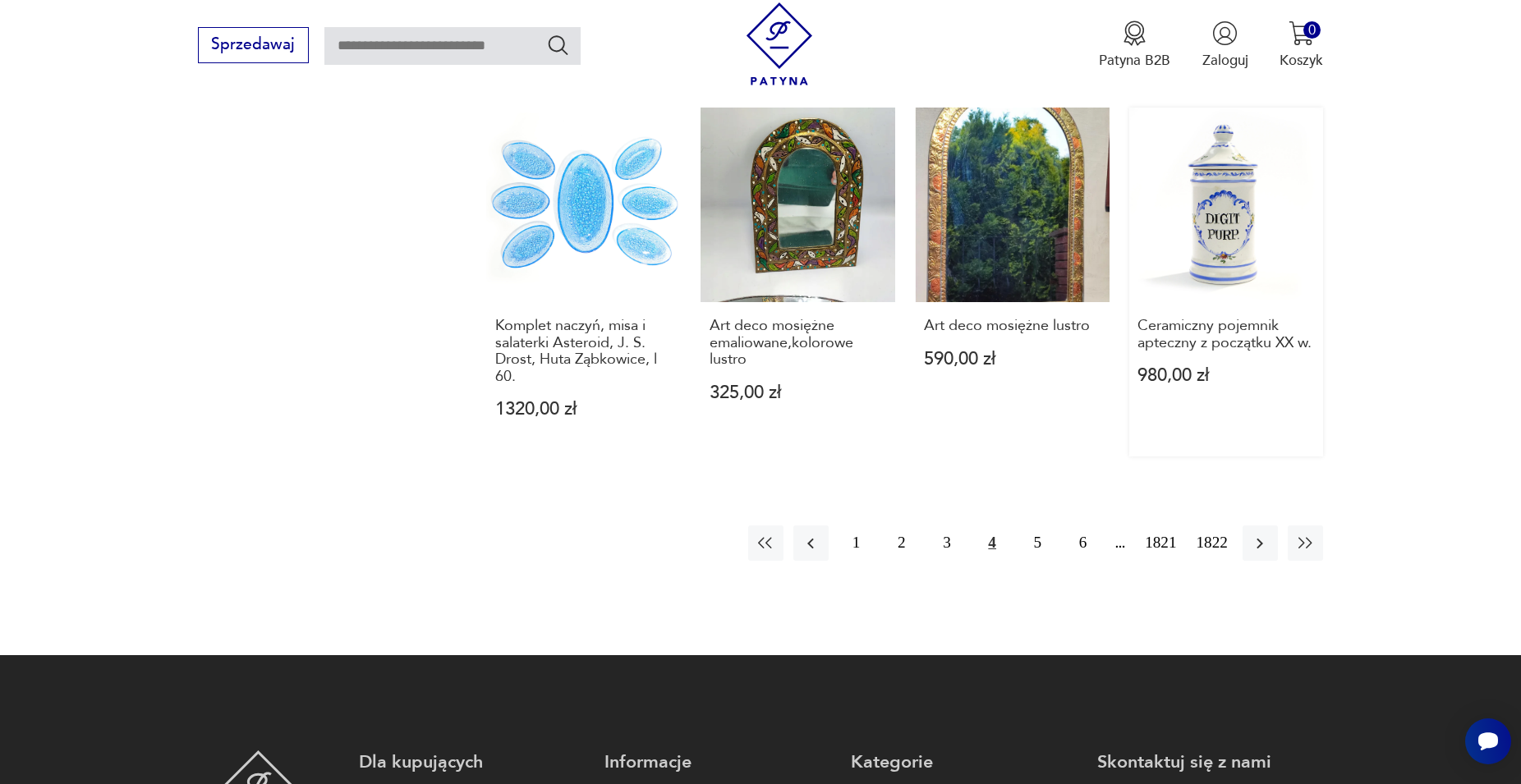
click at [1211, 170] on link "Ceramiczny pojemnik apteczny z początku XX w. 980,00 zł" at bounding box center [1227, 282] width 195 height 349
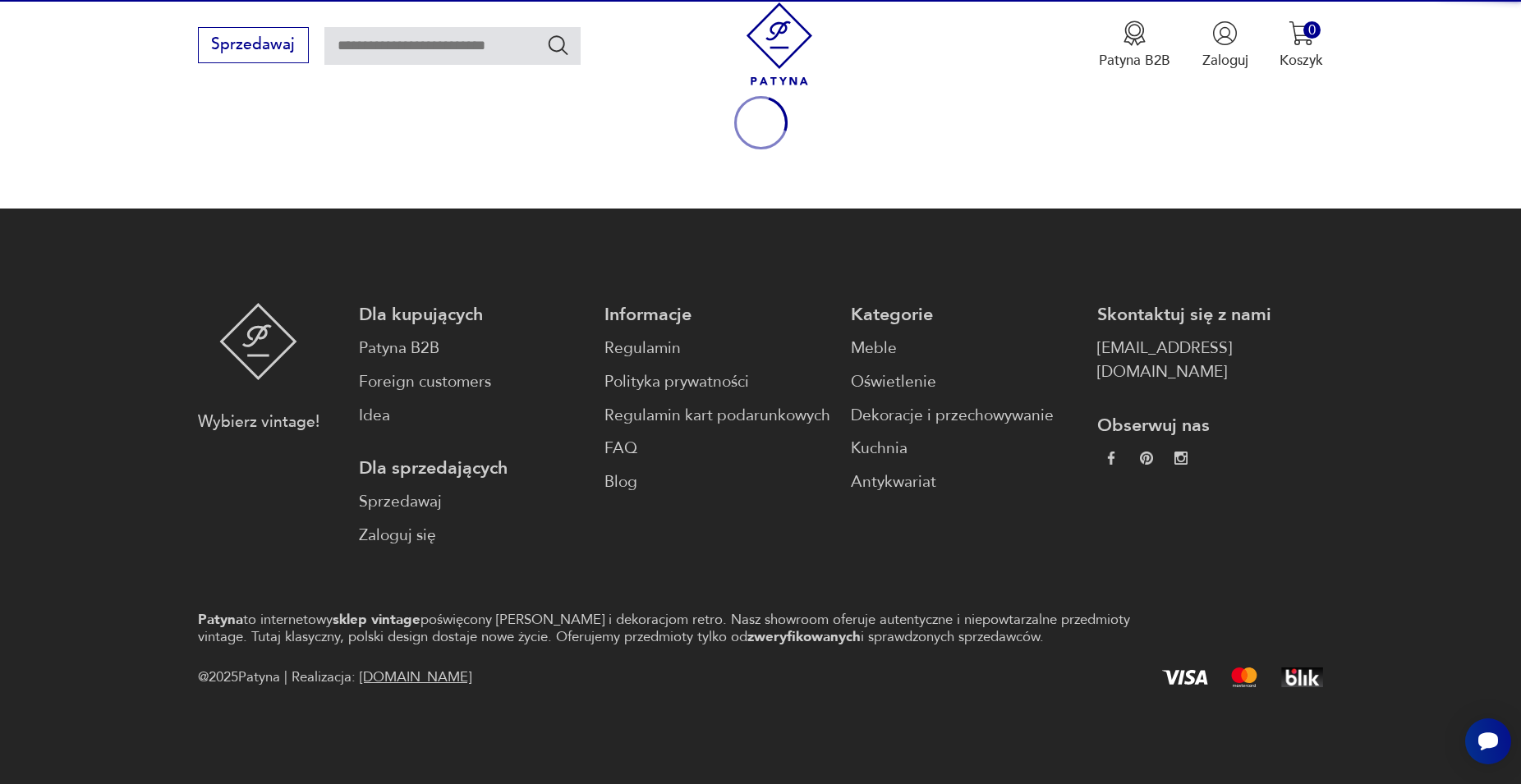
scroll to position [216, 0]
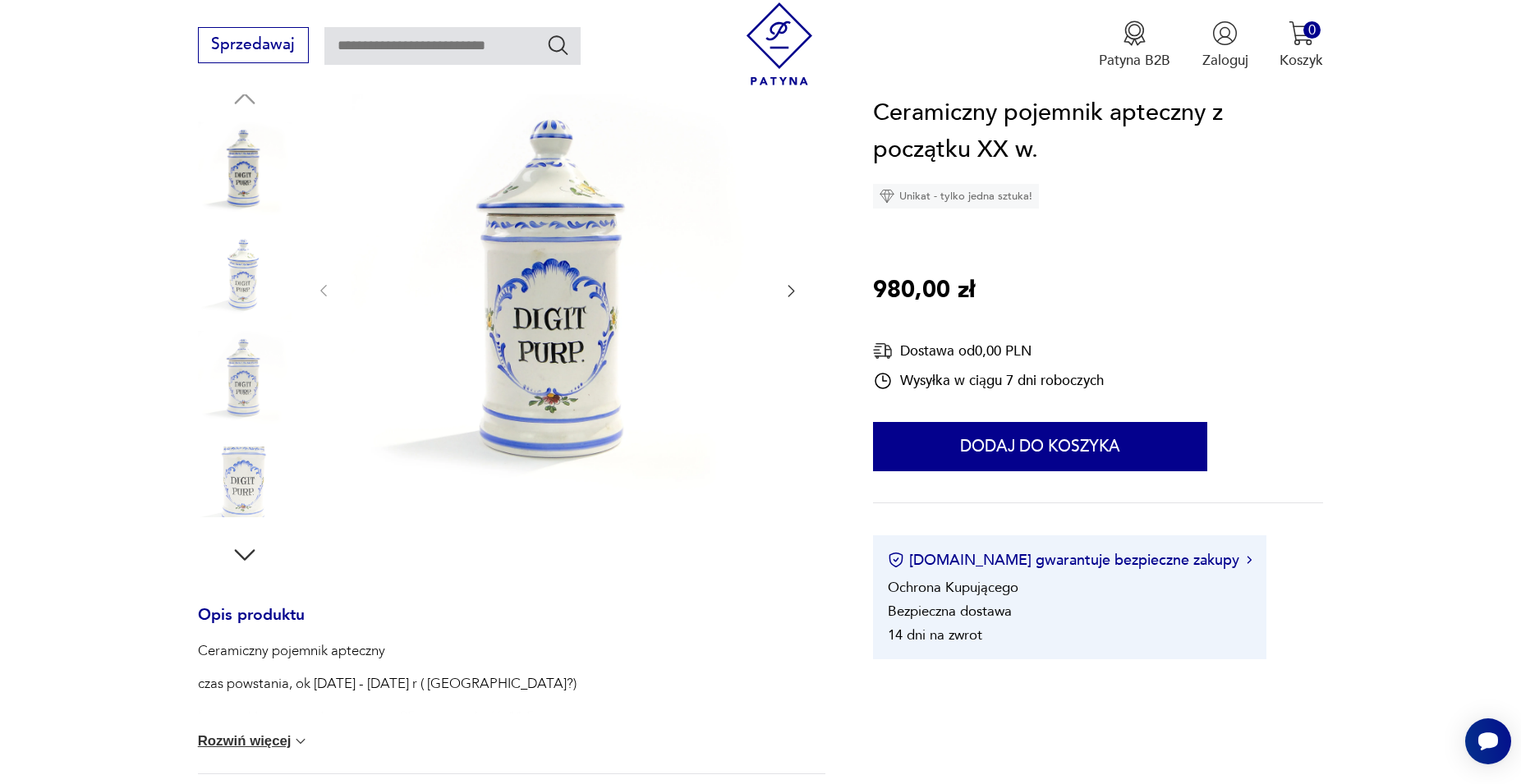
click at [247, 557] on icon "button" at bounding box center [244, 554] width 29 height 29
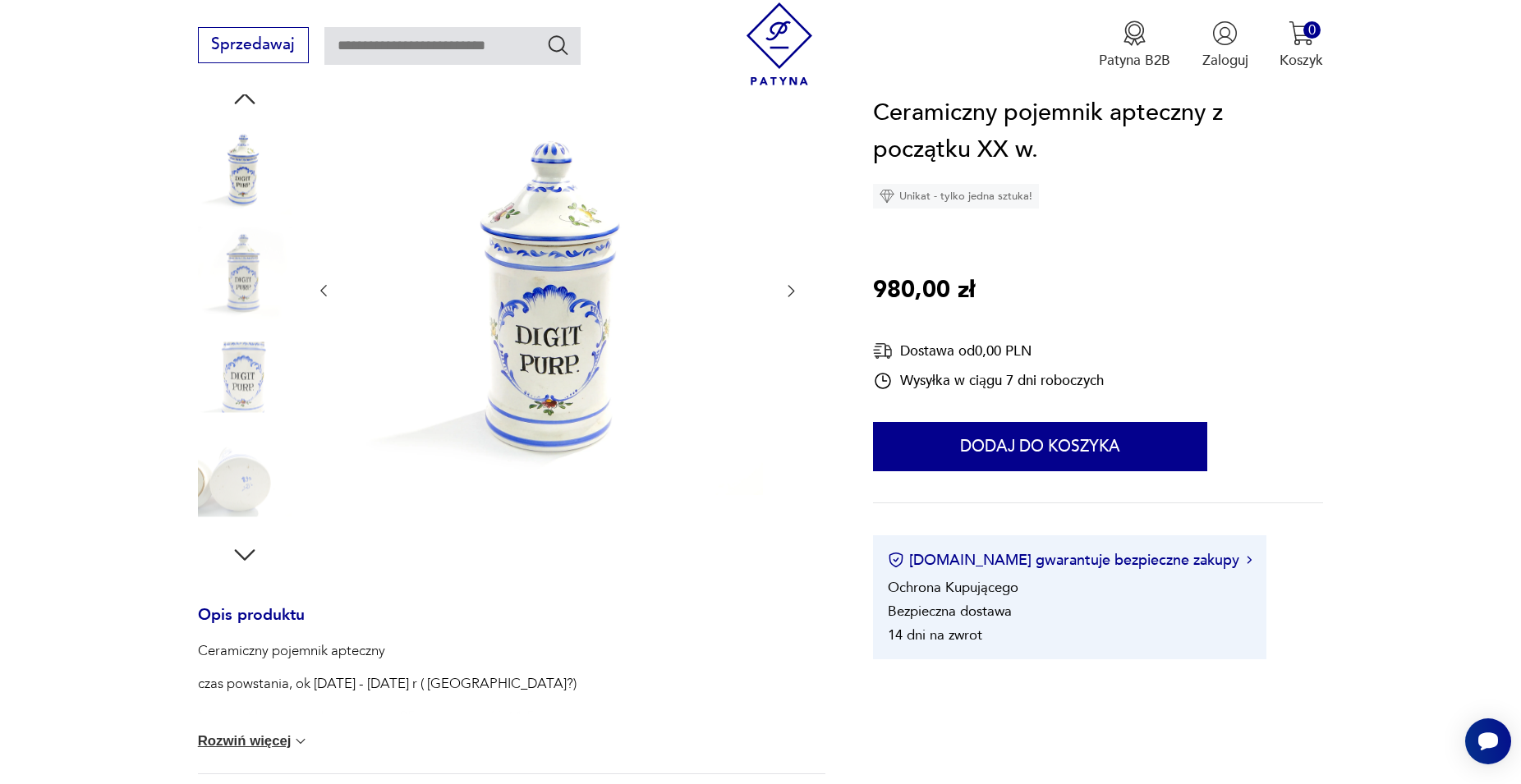
click at [228, 491] on img at bounding box center [245, 482] width 93 height 93
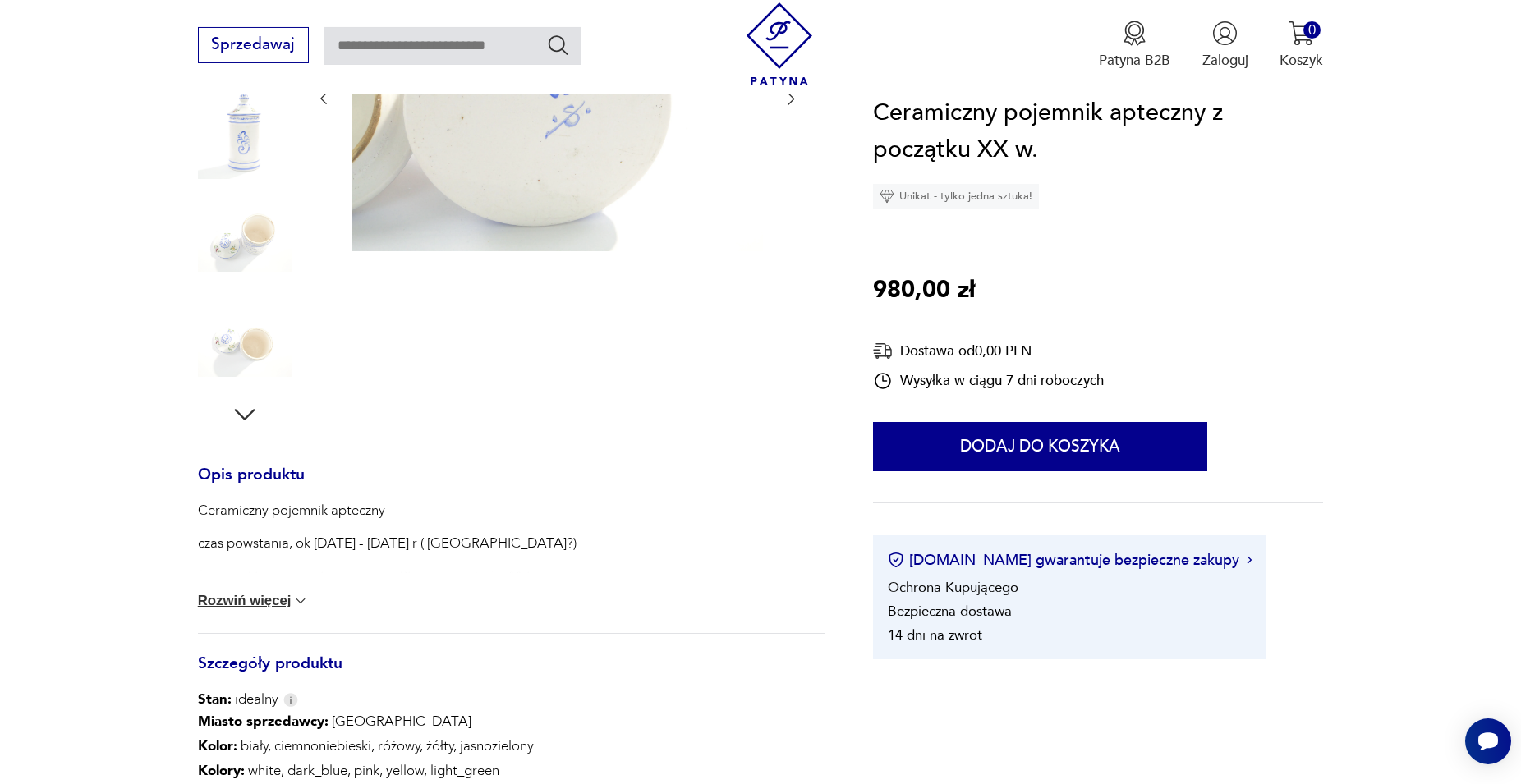
scroll to position [383, 0]
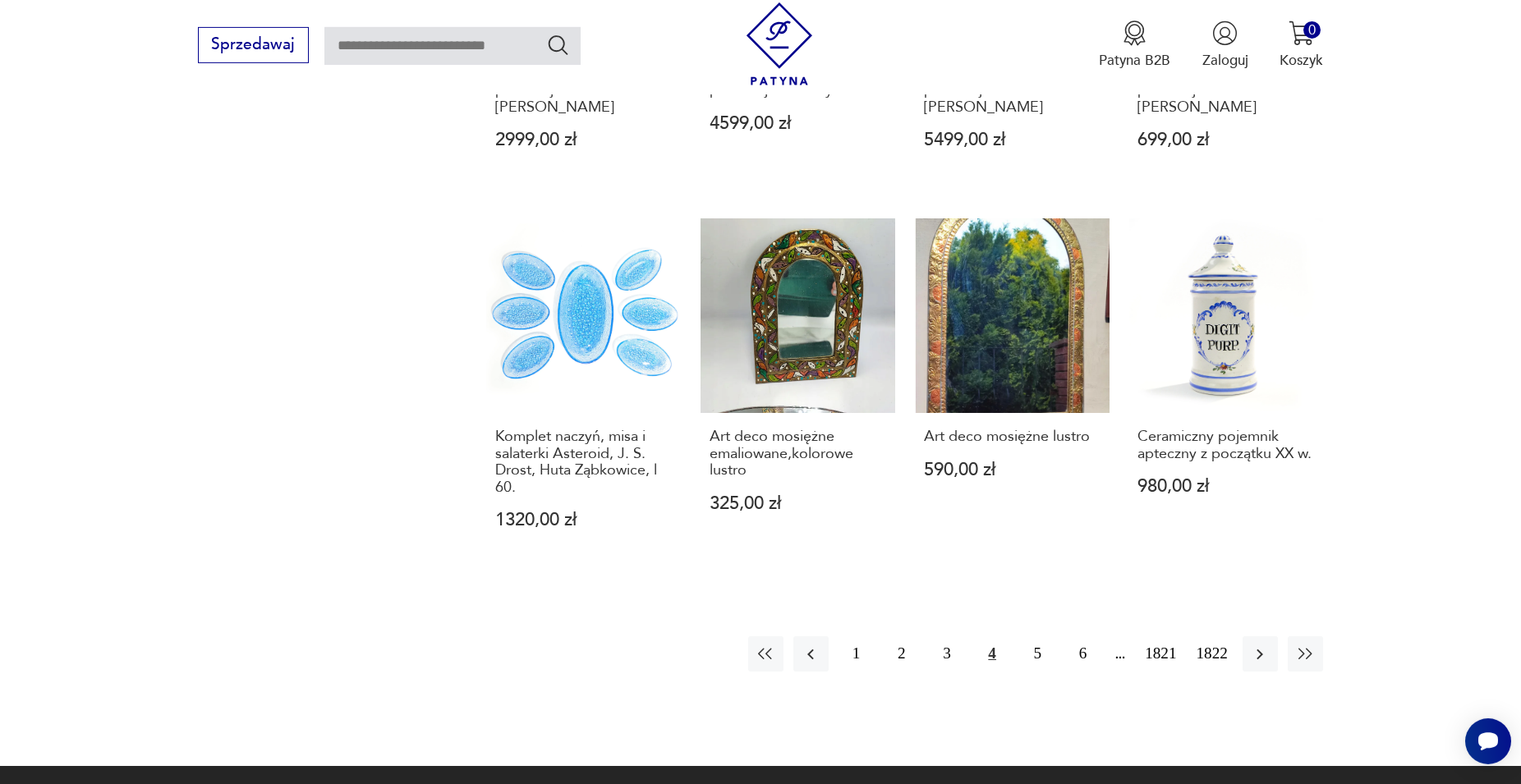
scroll to position [1620, 0]
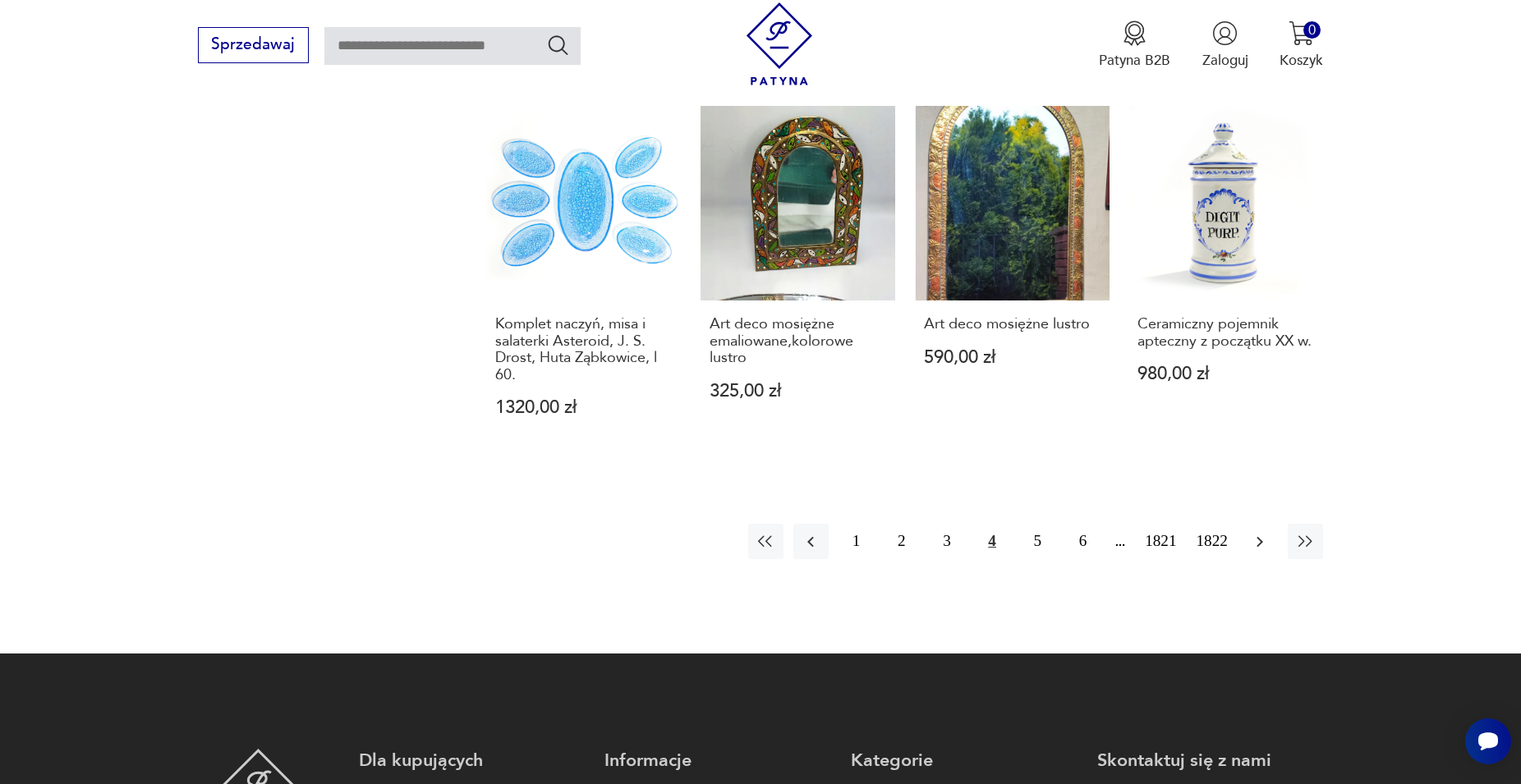
click at [1255, 532] on icon "button" at bounding box center [1260, 542] width 20 height 20
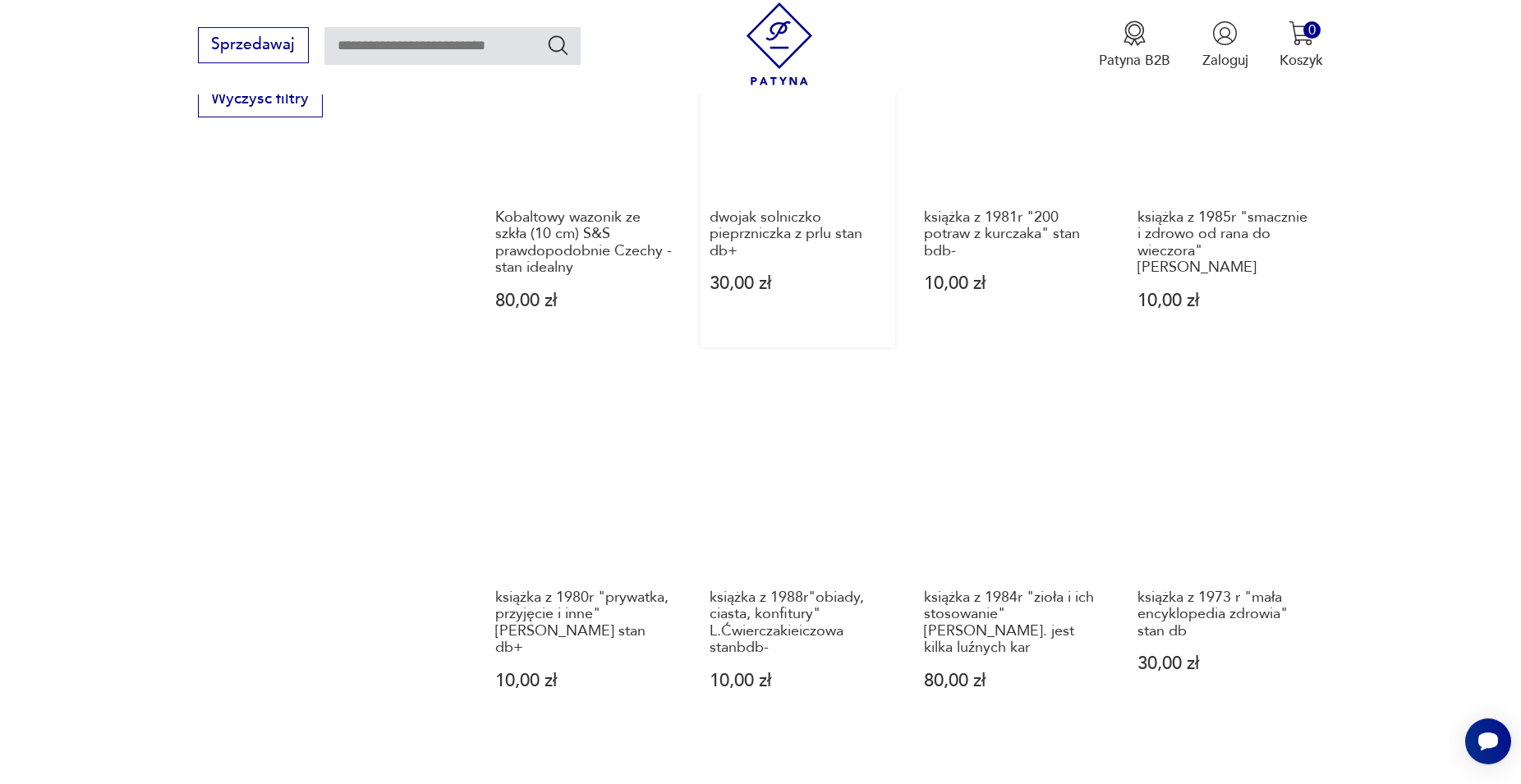
scroll to position [1703, 0]
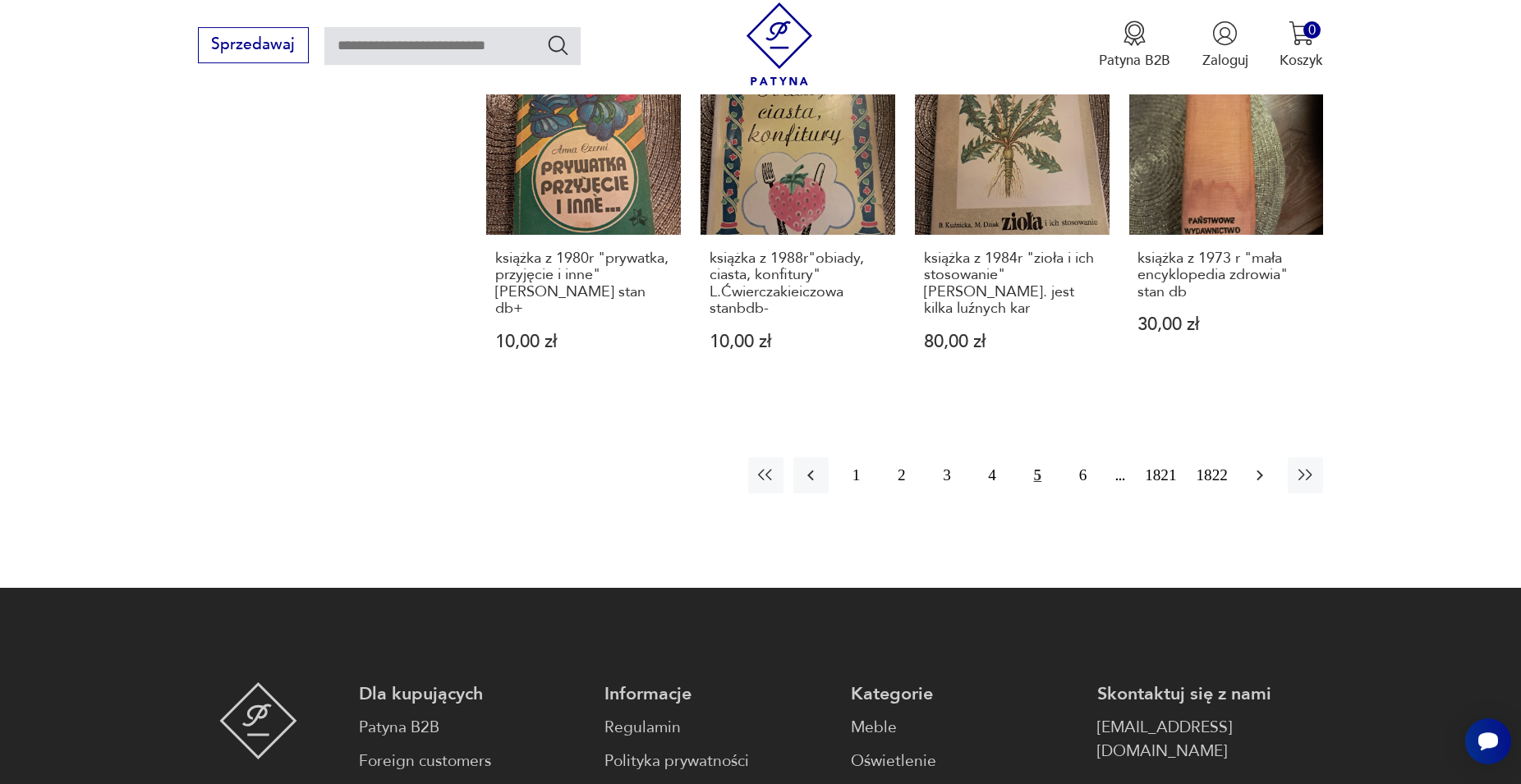
click at [1263, 466] on icon "button" at bounding box center [1260, 476] width 20 height 20
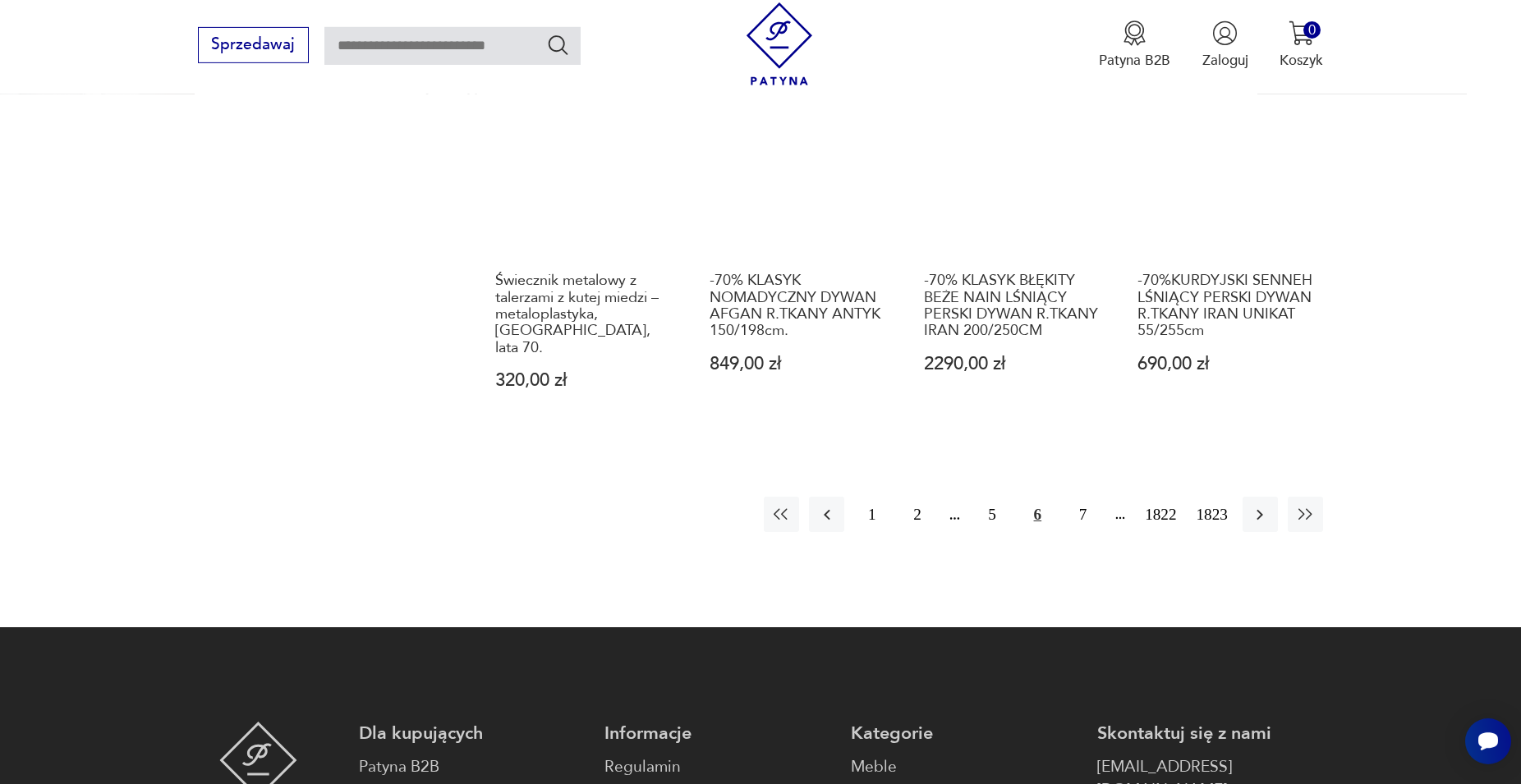
scroll to position [1703, 0]
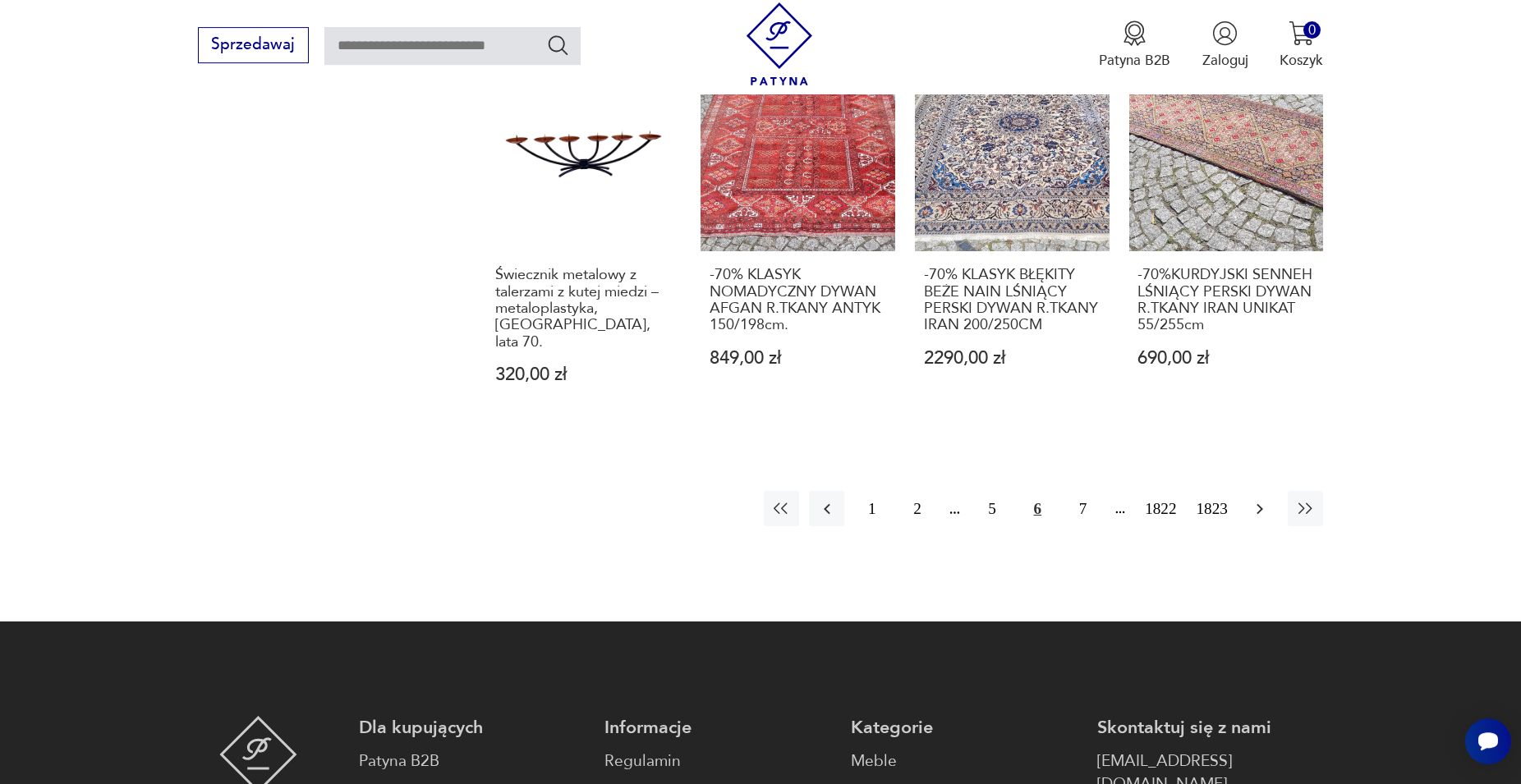
click at [1256, 499] on icon "button" at bounding box center [1260, 509] width 20 height 20
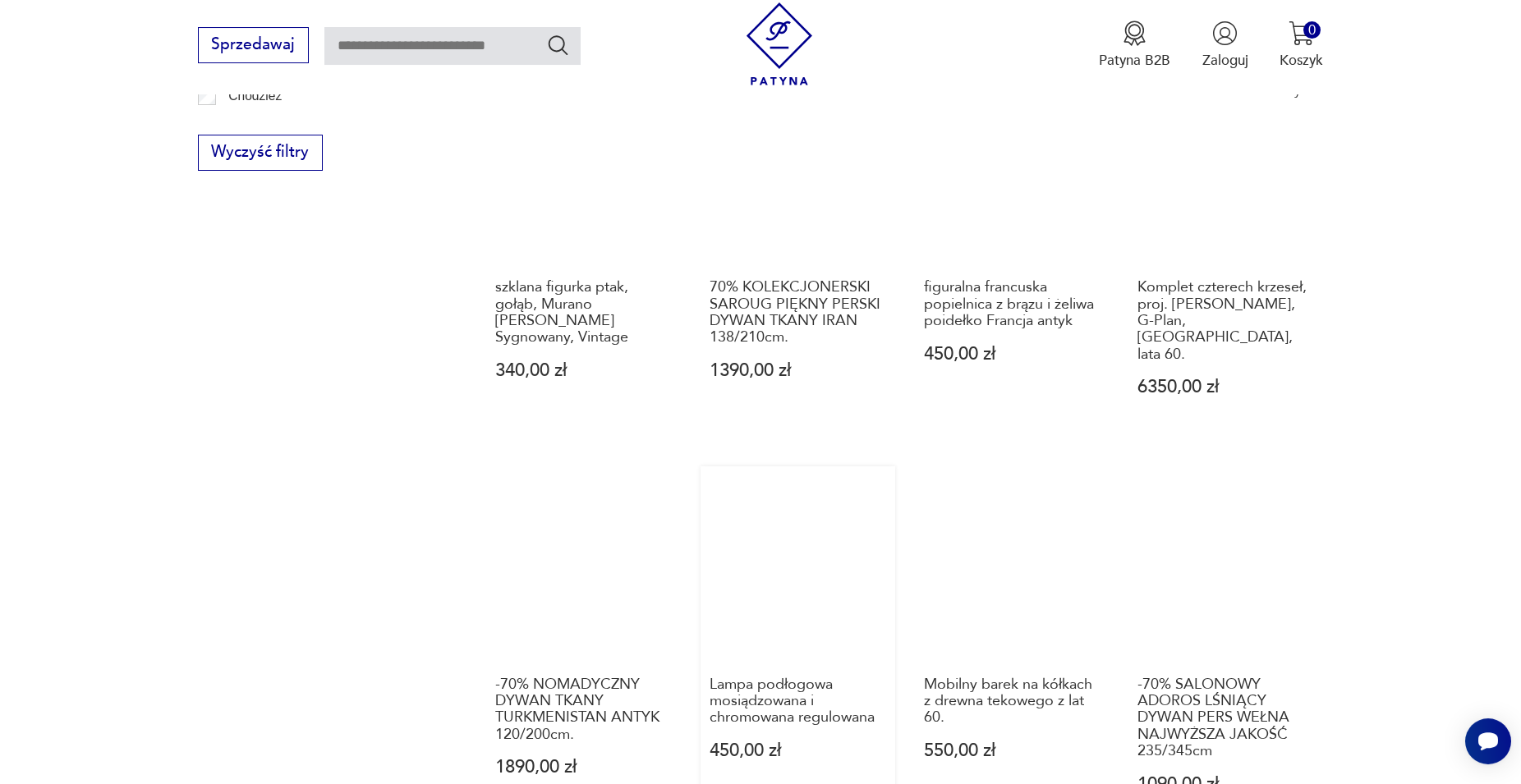
scroll to position [1536, 0]
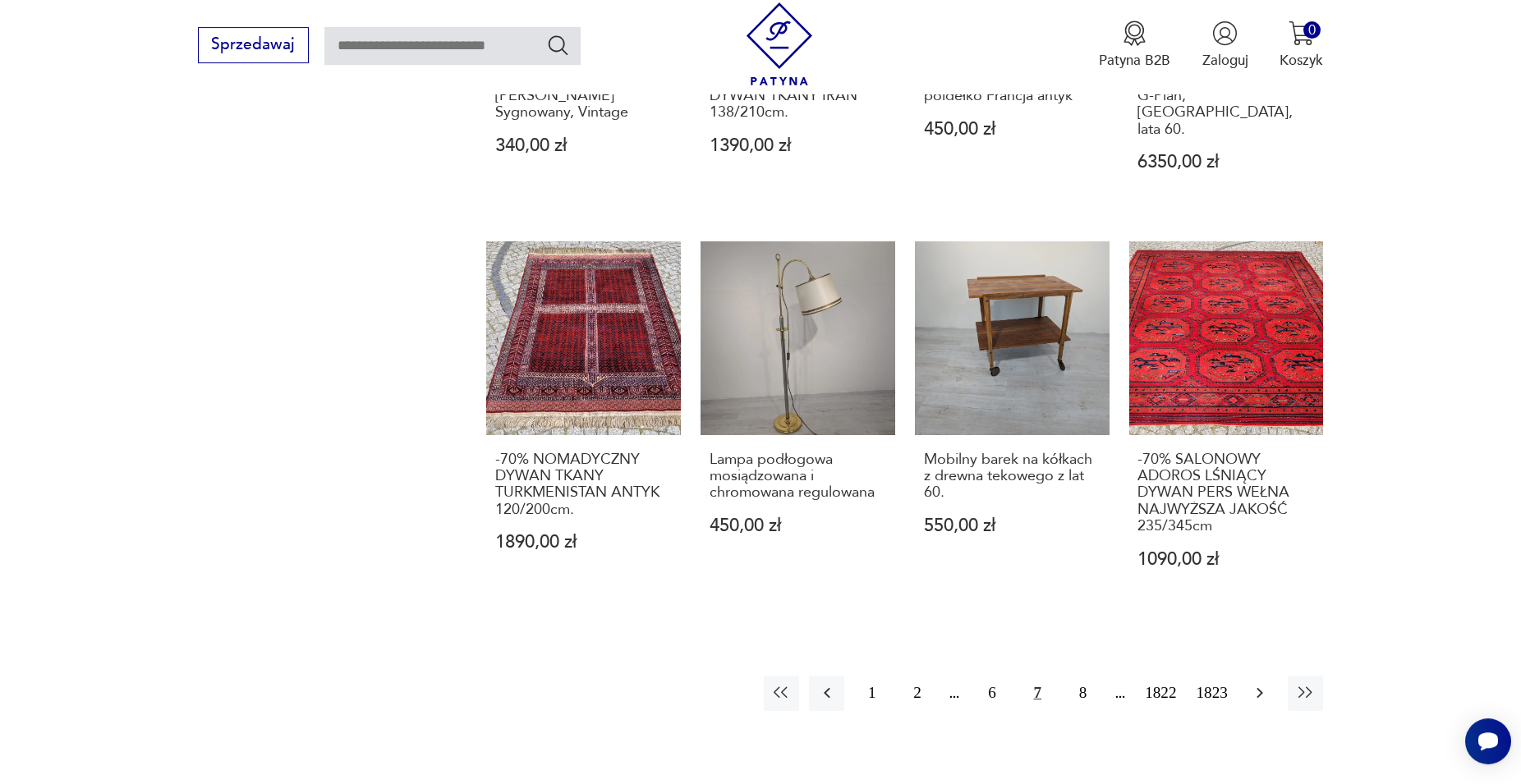
click at [1261, 683] on icon "button" at bounding box center [1260, 693] width 20 height 20
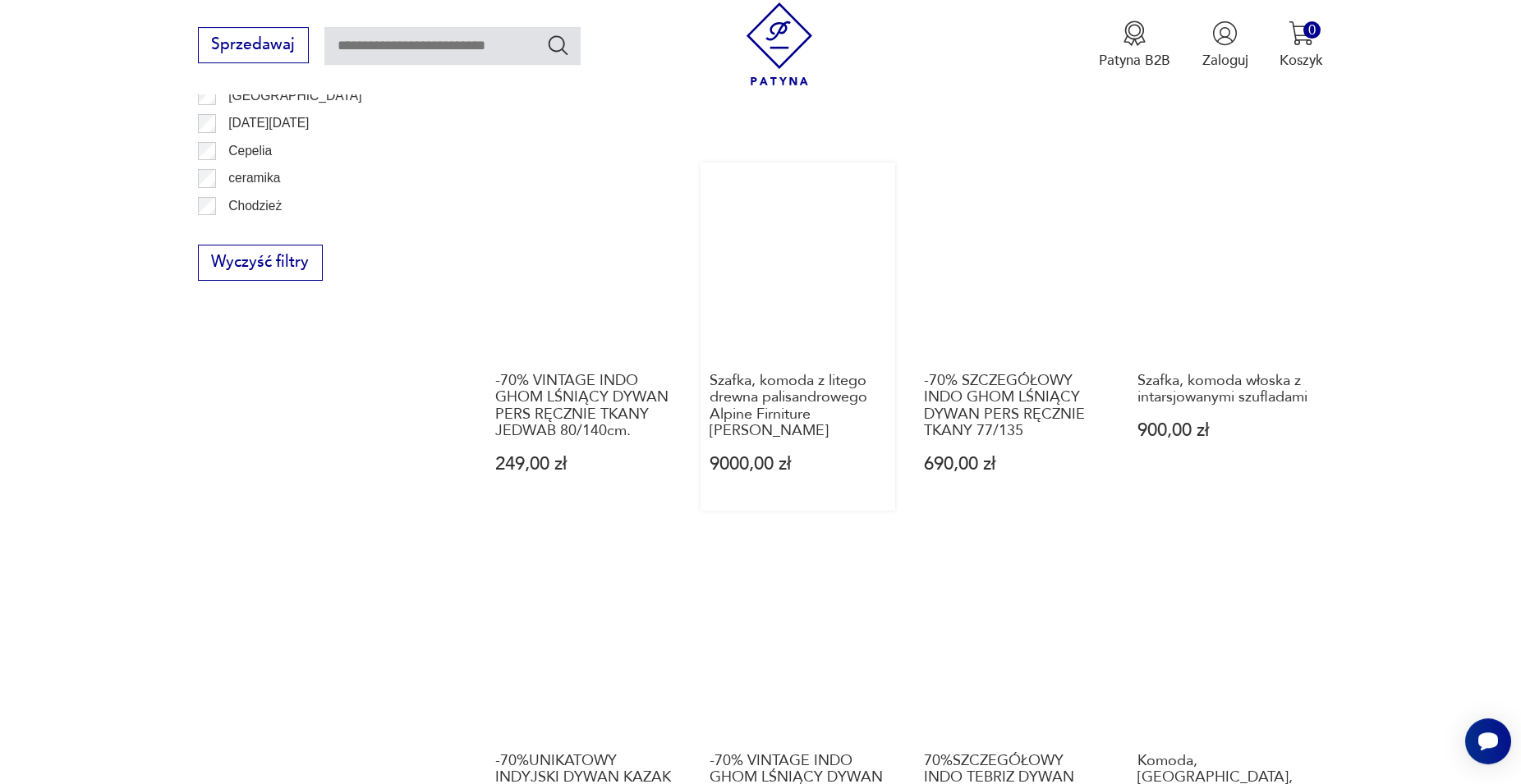
scroll to position [1536, 0]
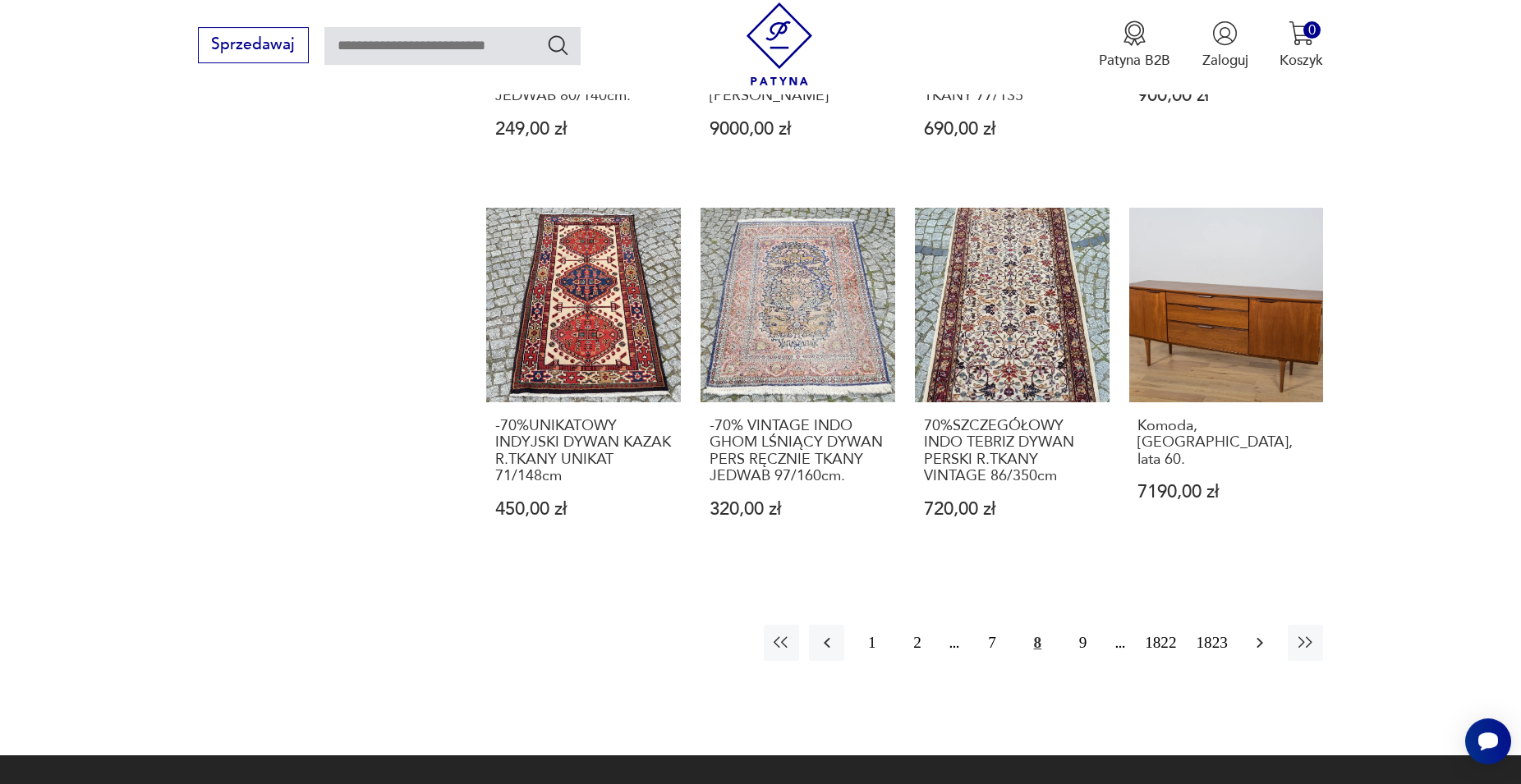
click at [1259, 641] on icon "button" at bounding box center [1261, 643] width 7 height 11
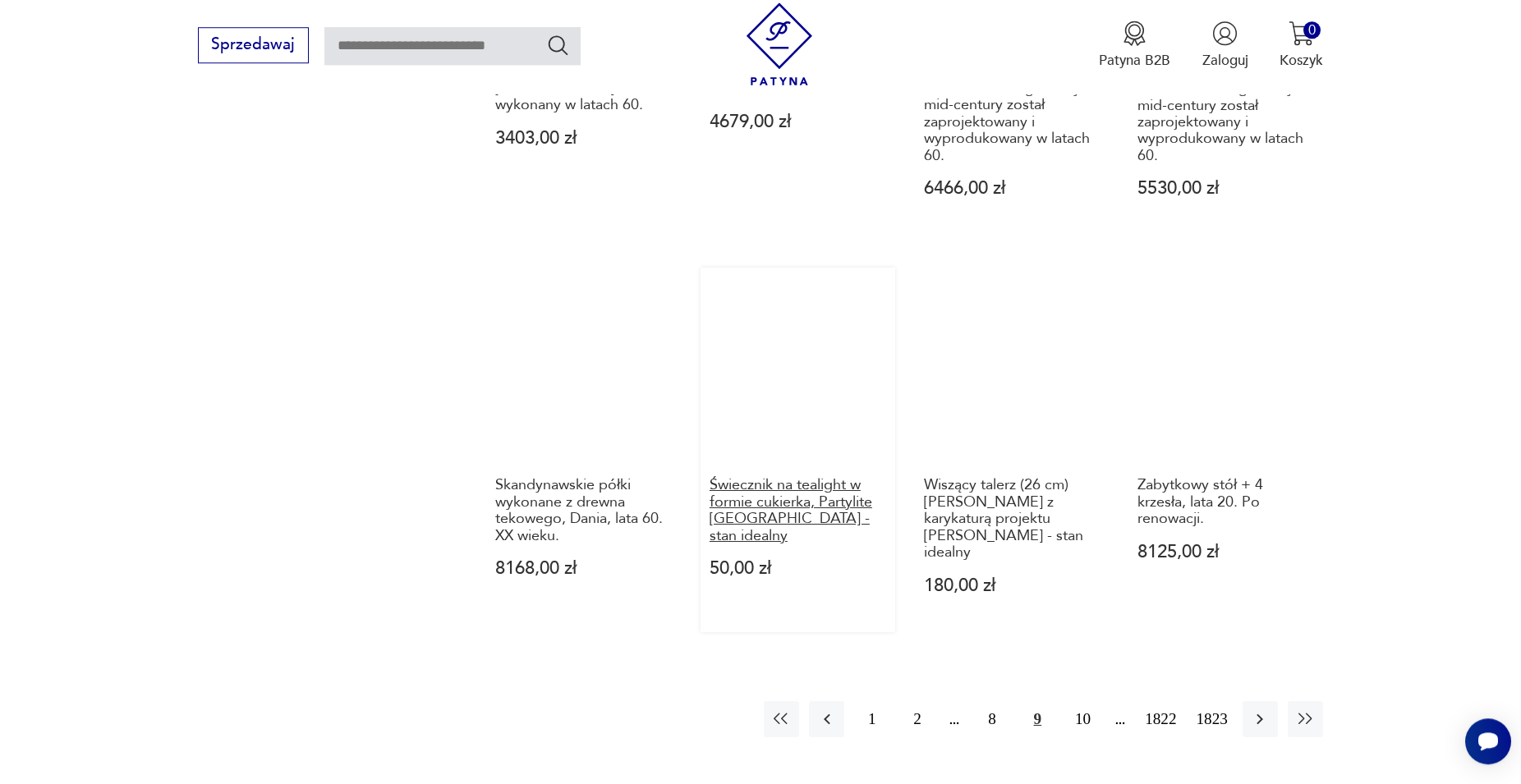
scroll to position [1619, 0]
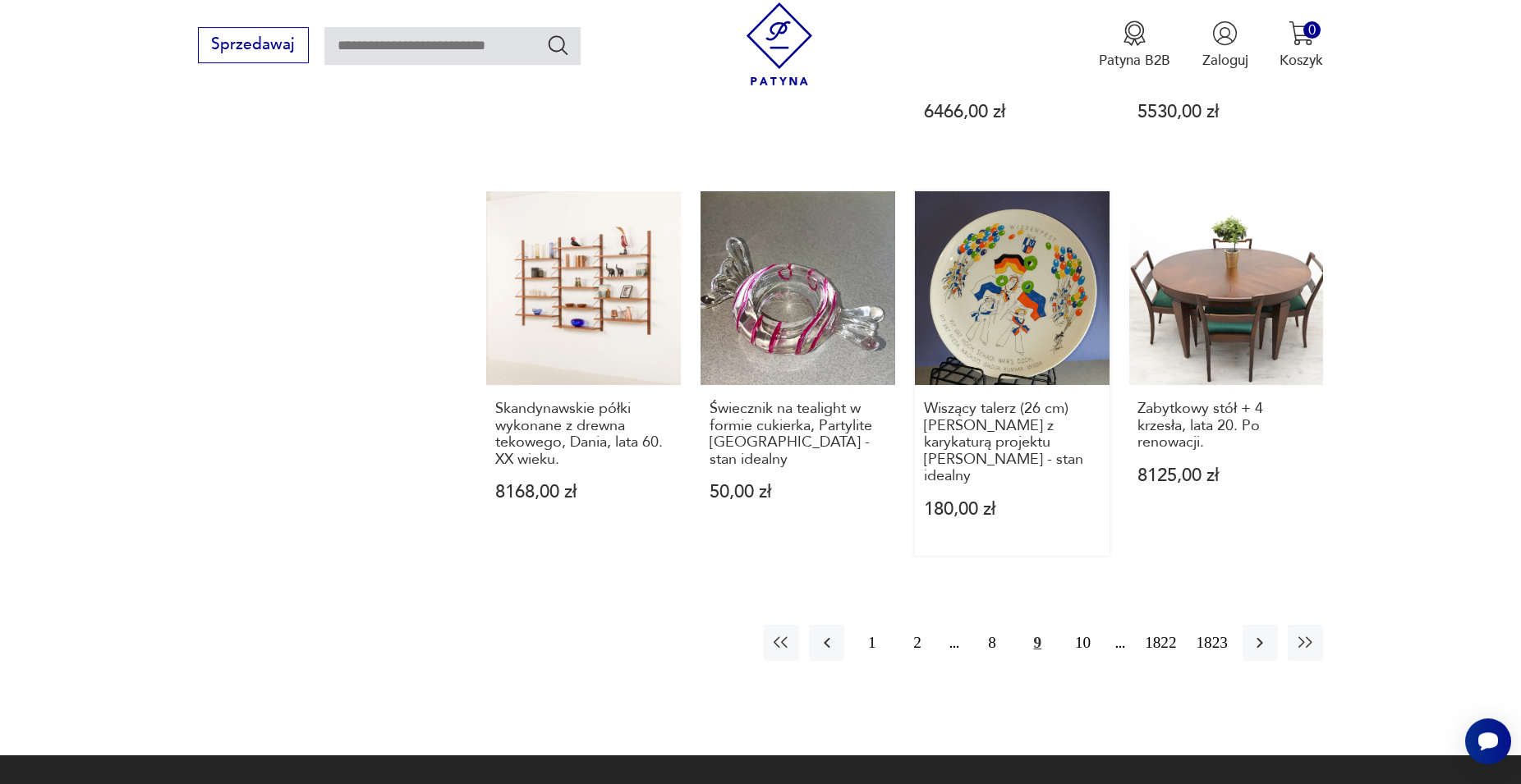
click at [978, 295] on link "Wiszący talerz (26 cm) [PERSON_NAME] z karykaturą projektu [PERSON_NAME] - stan…" at bounding box center [1013, 374] width 195 height 366
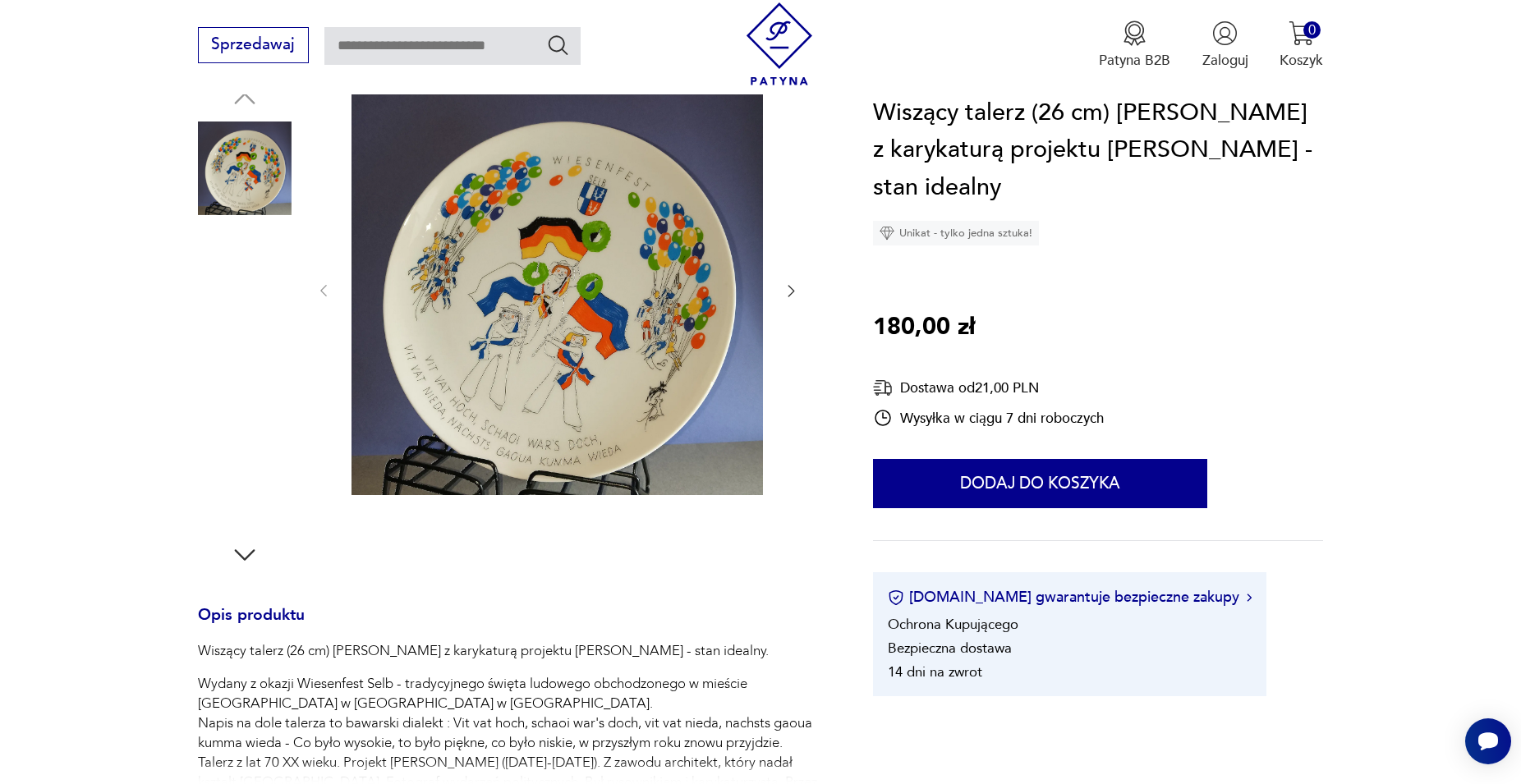
click at [223, 482] on img at bounding box center [245, 482] width 93 height 93
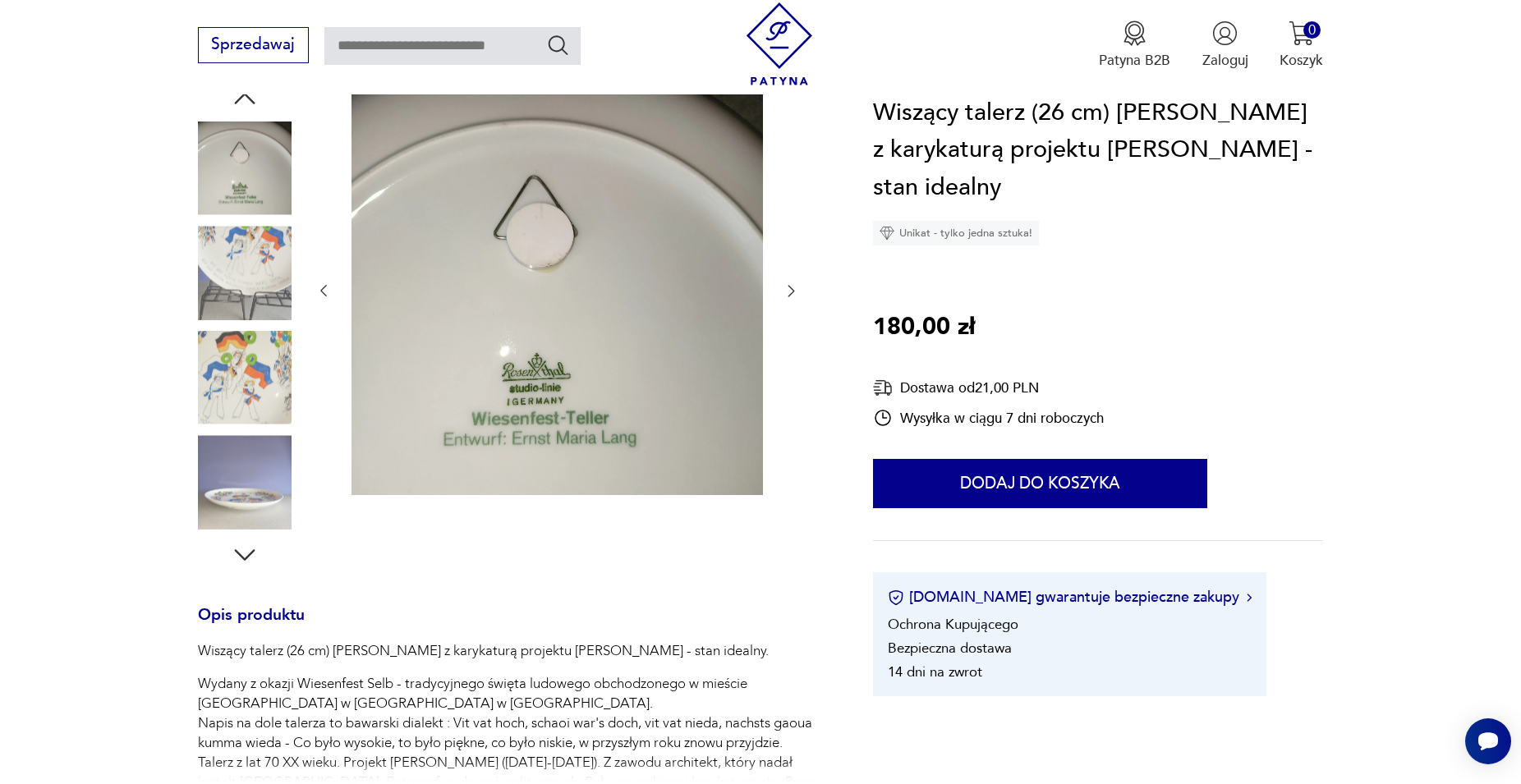
click at [236, 390] on img at bounding box center [245, 377] width 93 height 93
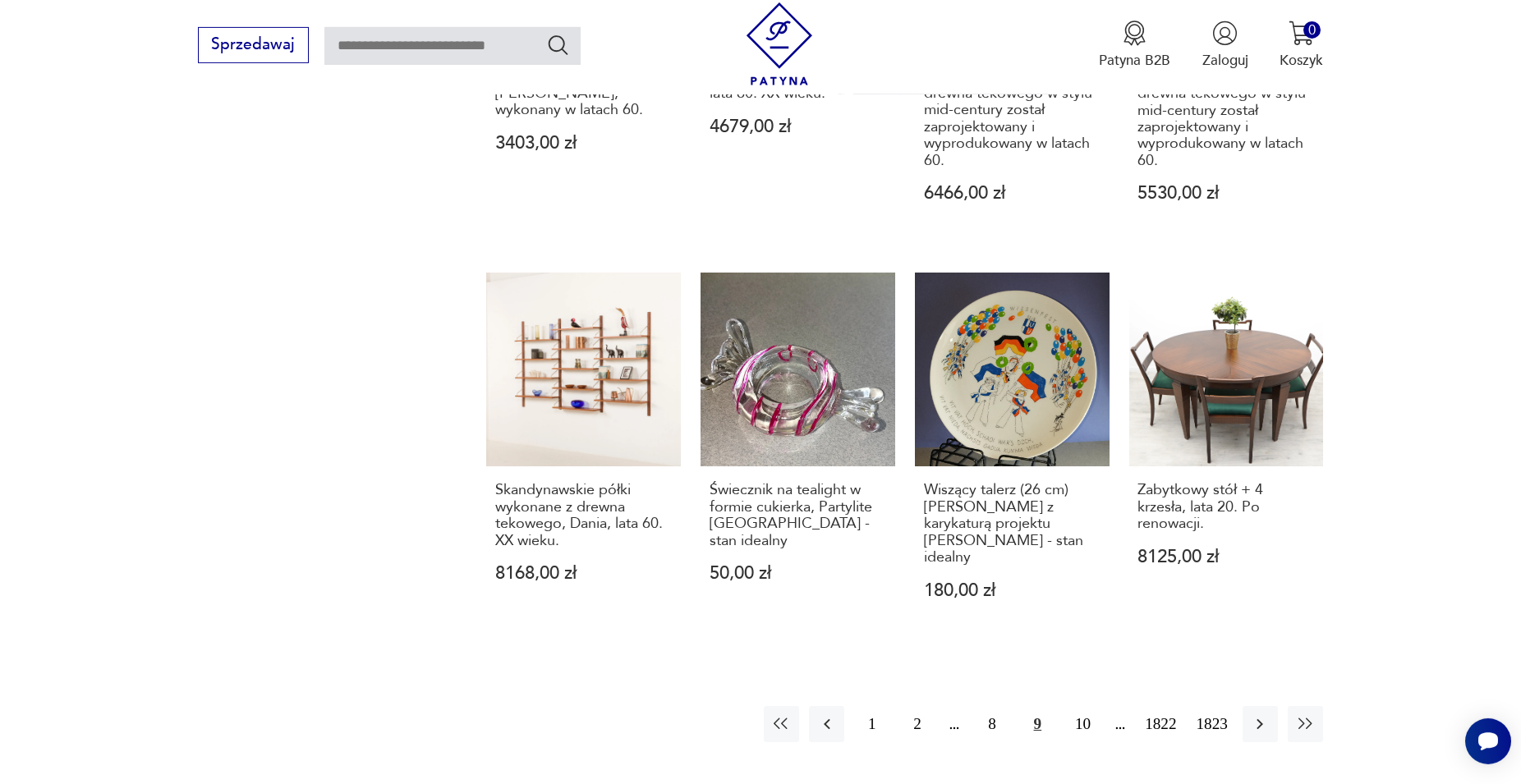
scroll to position [1620, 0]
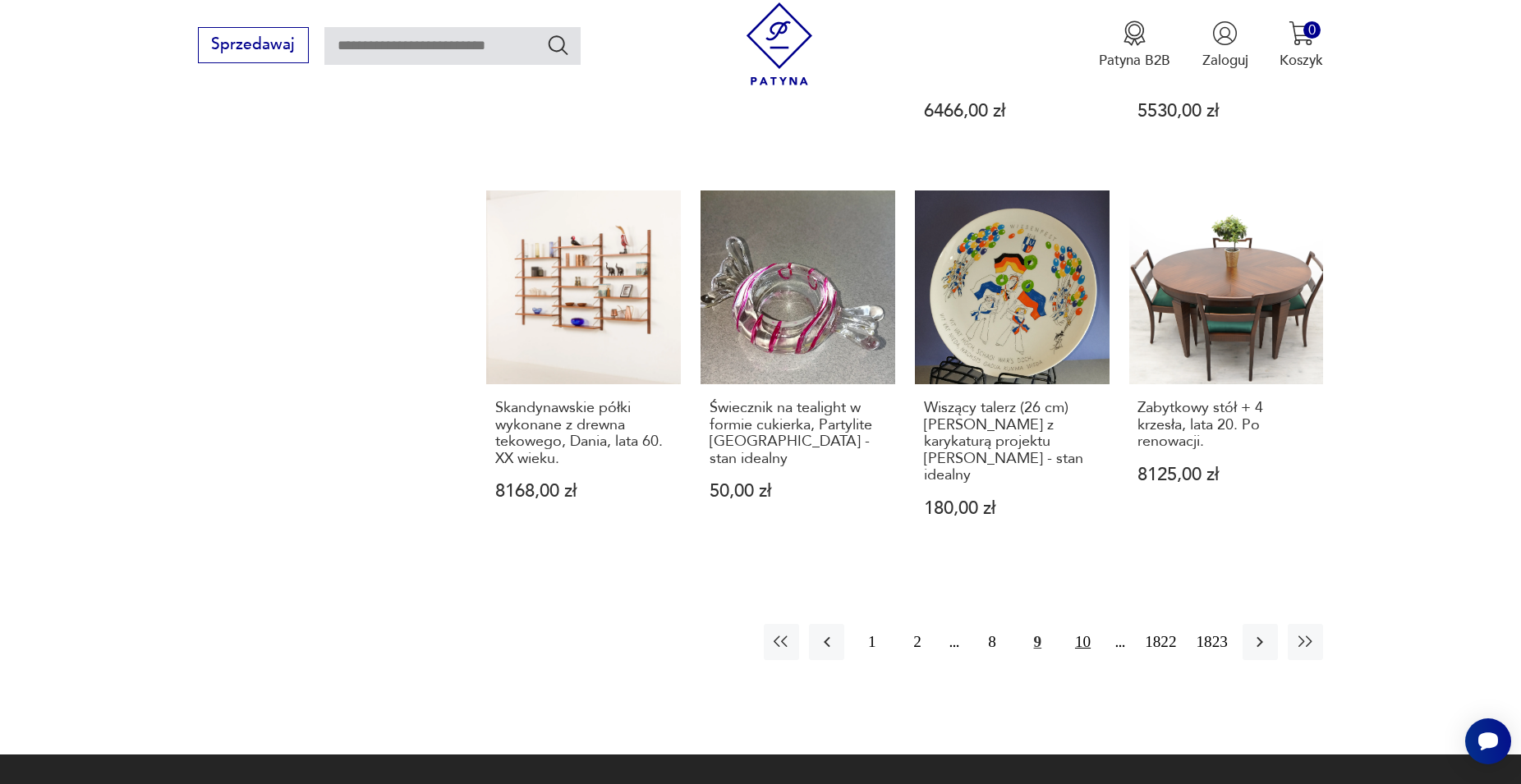
click at [1073, 624] on button "10" at bounding box center [1083, 642] width 35 height 35
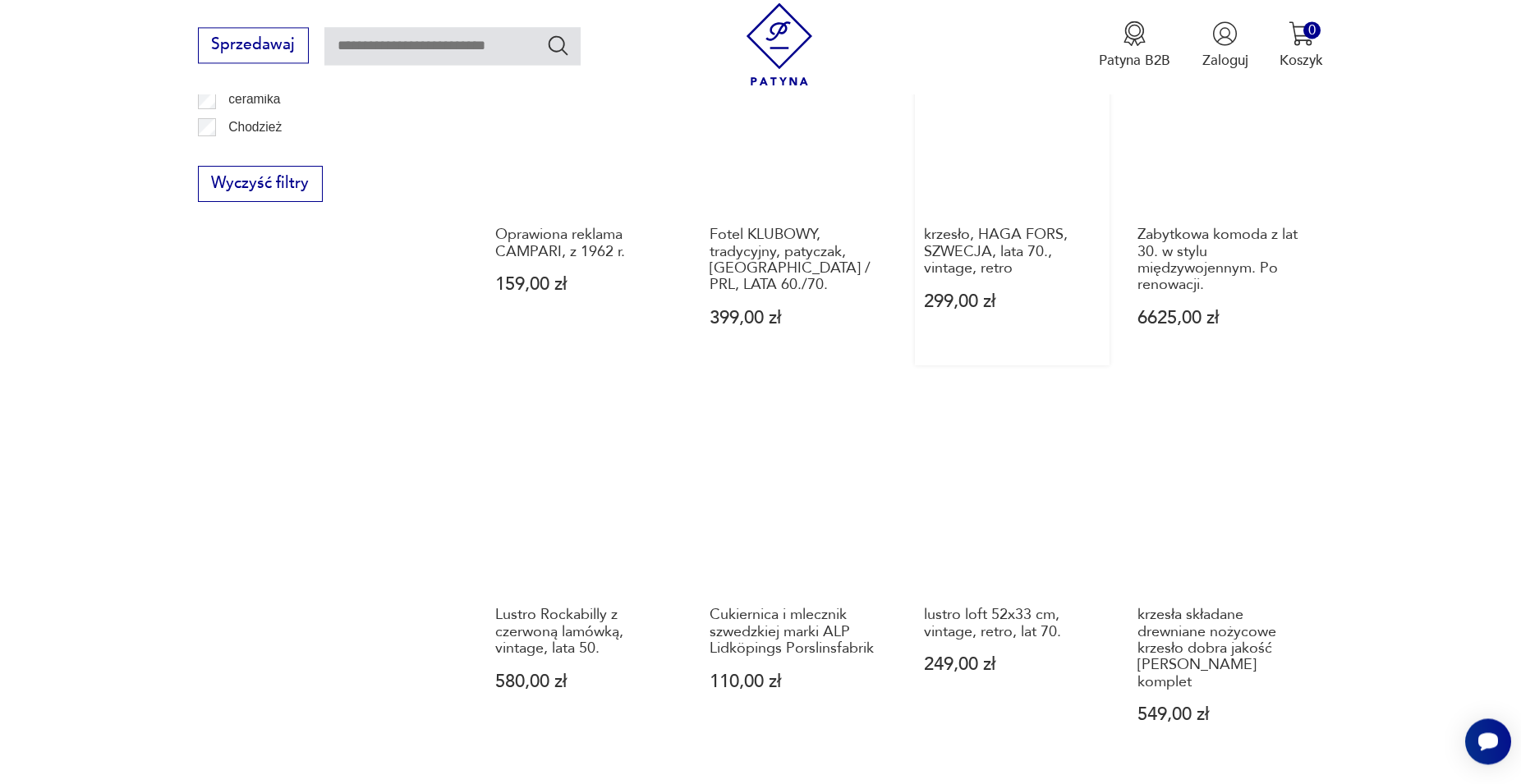
scroll to position [1451, 0]
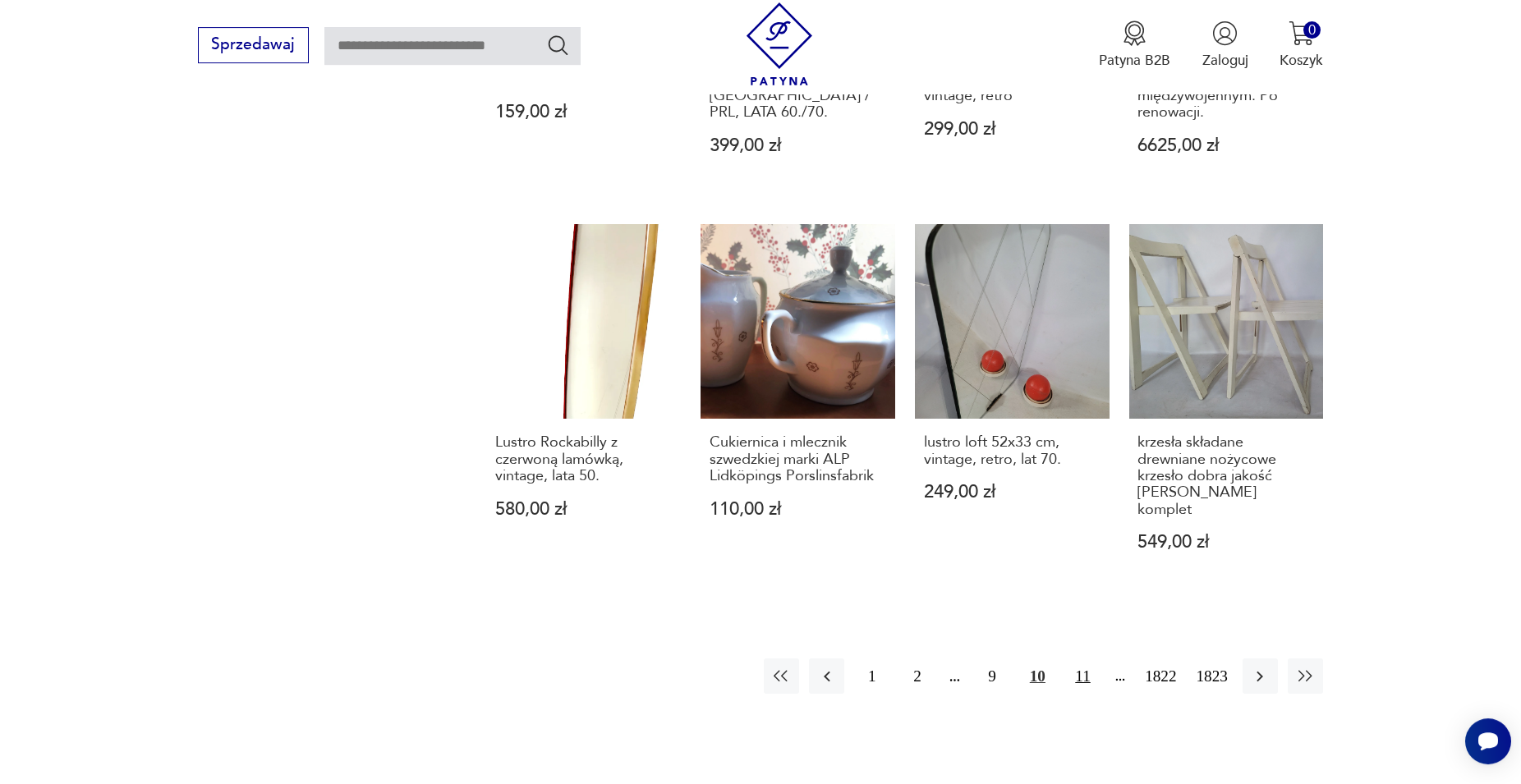
click at [1086, 662] on button "11" at bounding box center [1083, 676] width 35 height 35
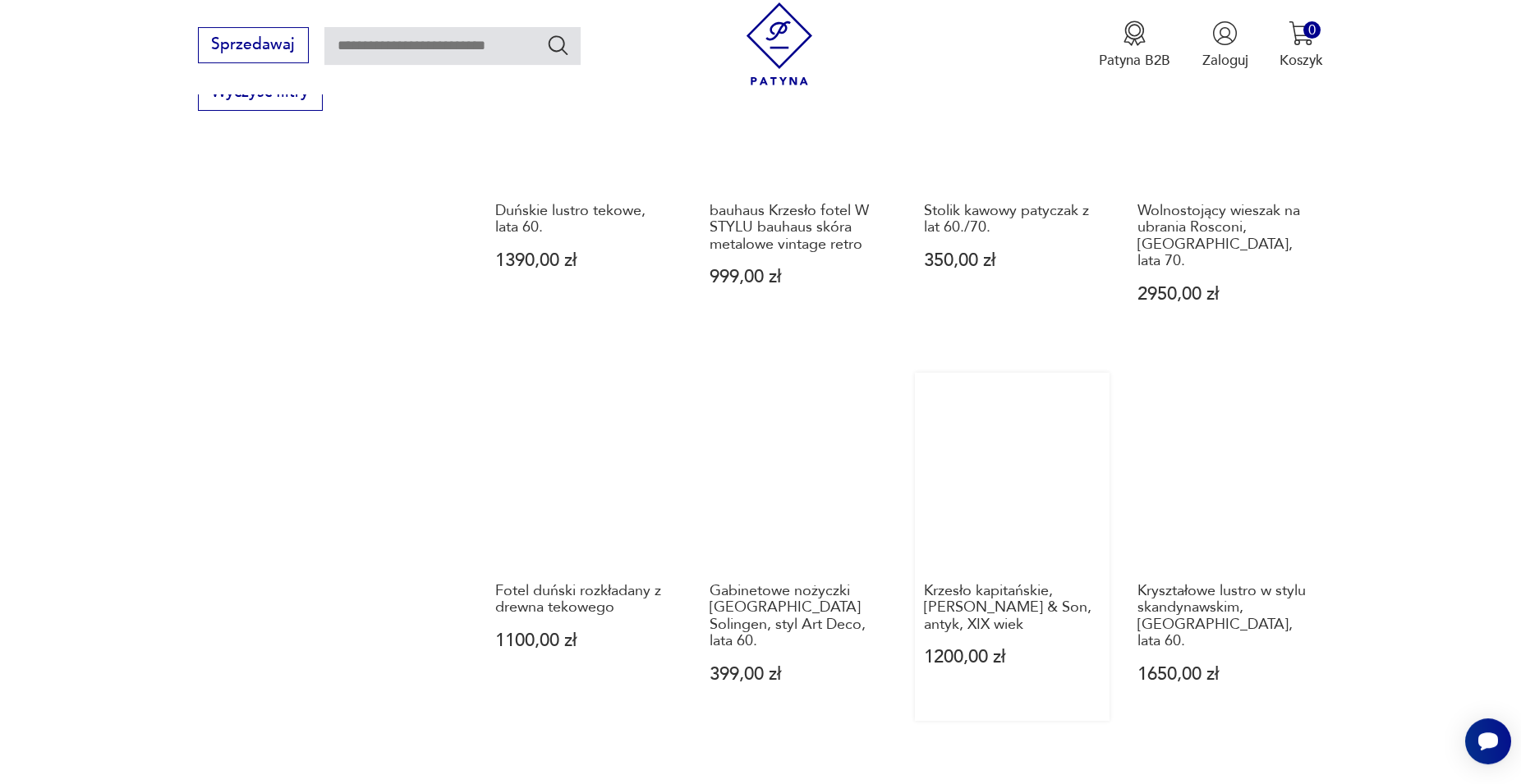
scroll to position [1451, 0]
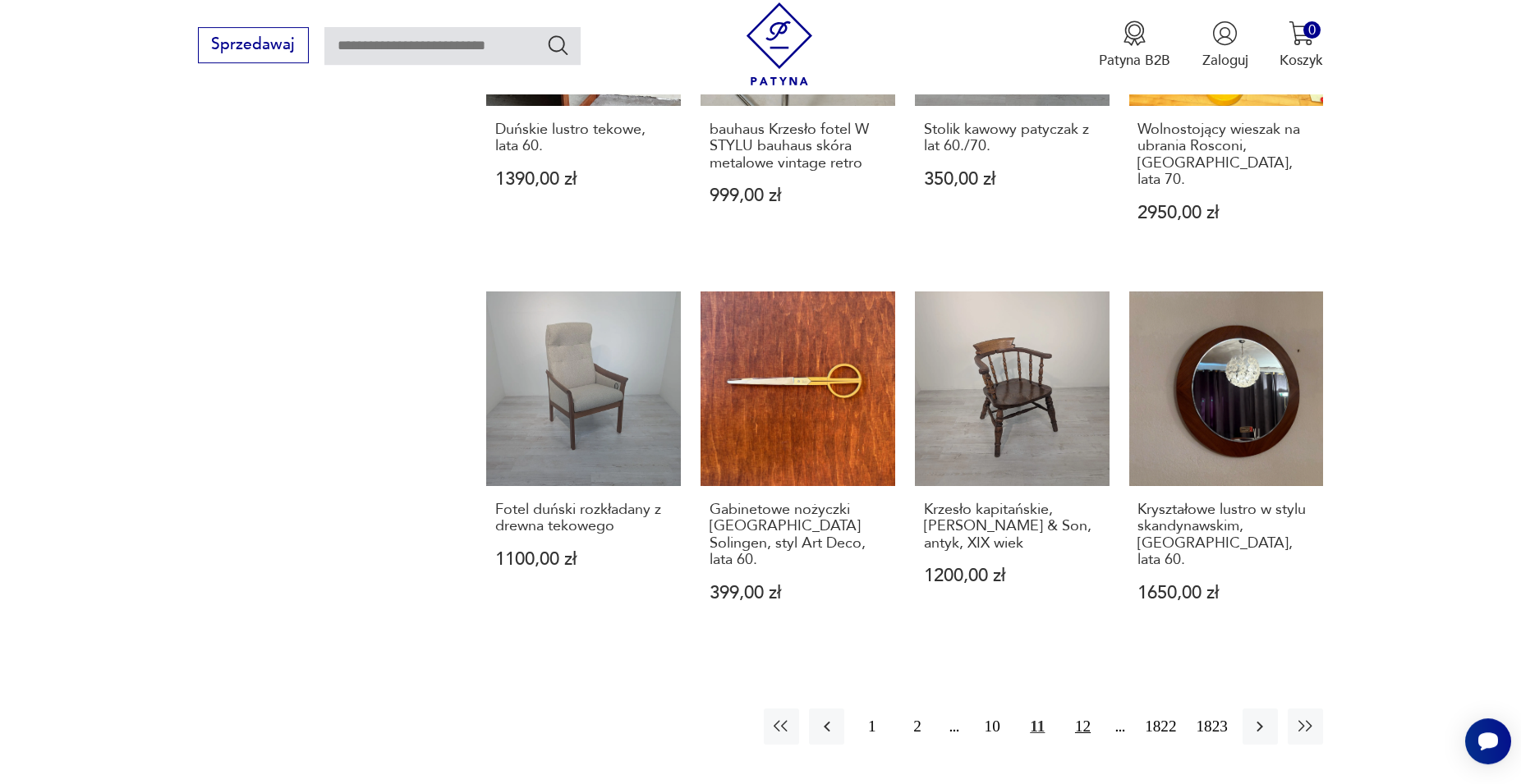
click at [1087, 708] on button "12" at bounding box center [1083, 726] width 35 height 35
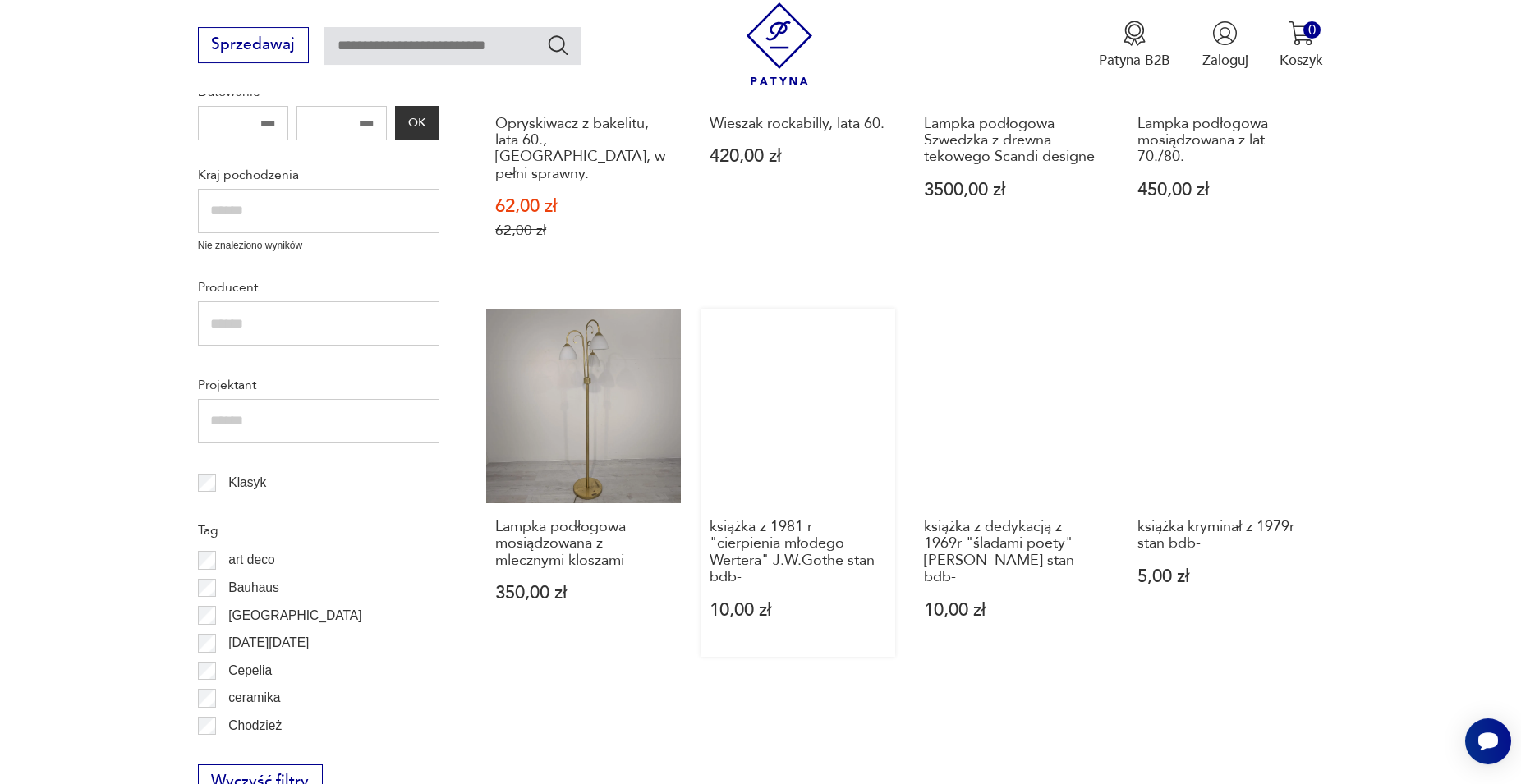
scroll to position [698, 0]
